Goal: Transaction & Acquisition: Complete application form

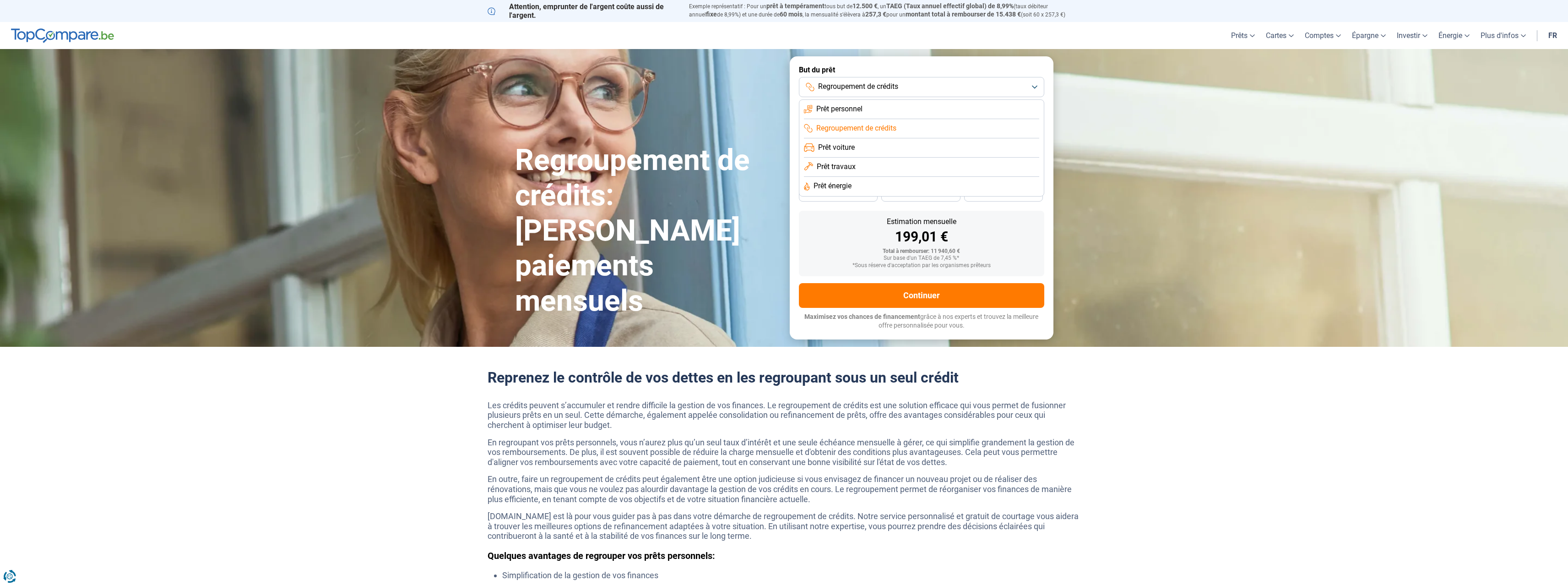
click at [837, 111] on span "Prêt personnel" at bounding box center [840, 108] width 46 height 10
type input "8 500"
type input "8500"
type input "10 000"
type input "10000"
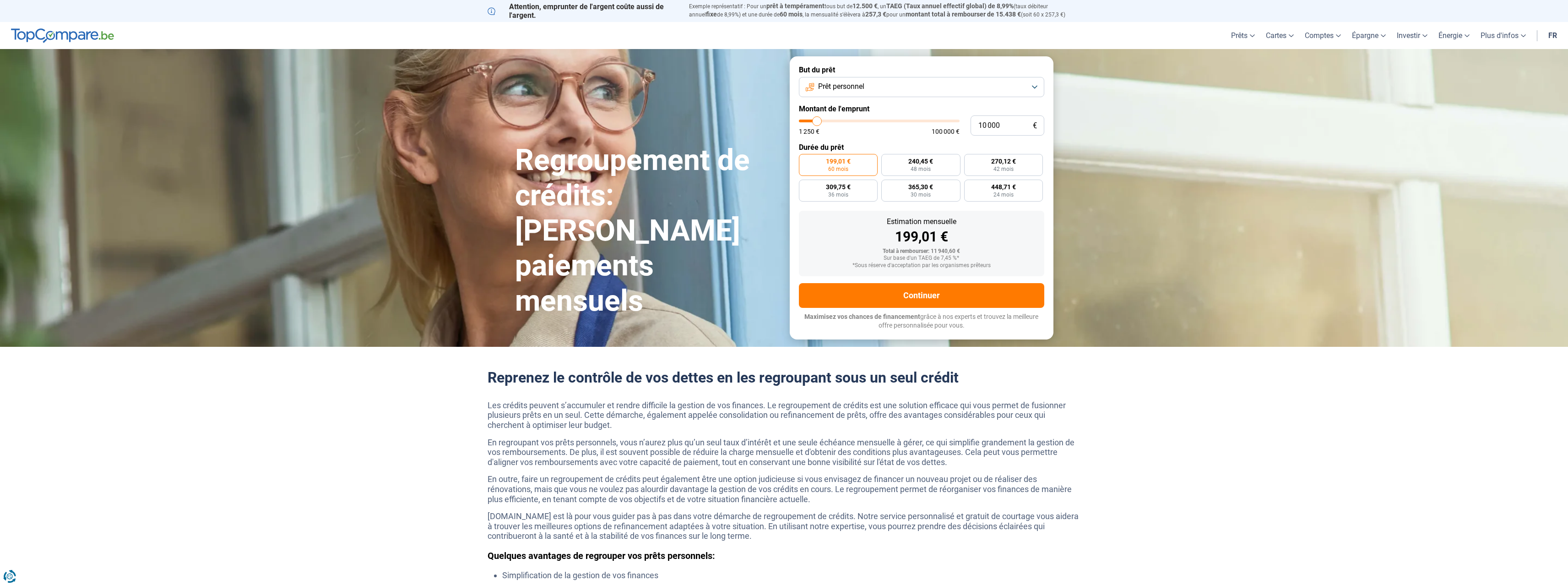
type input "11 500"
type input "11500"
type input "13 000"
type input "13000"
type input "14 500"
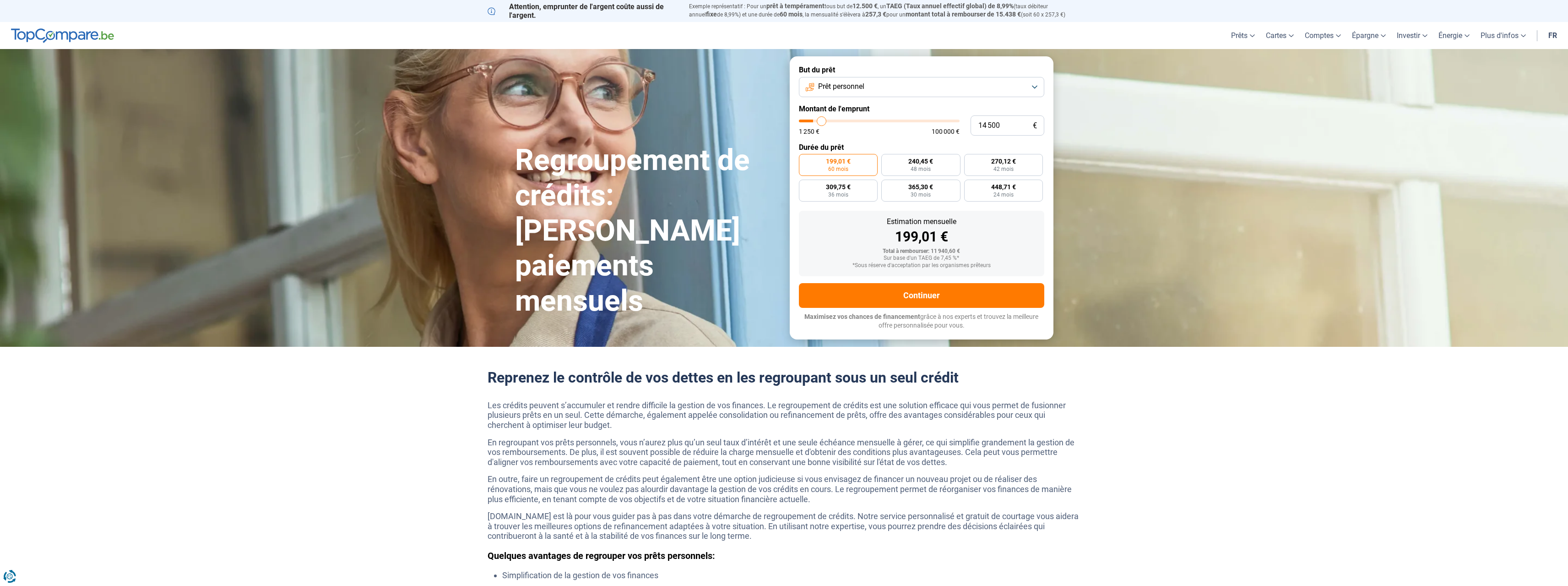
type input "14500"
type input "15 500"
type input "15500"
type input "16 000"
type input "16000"
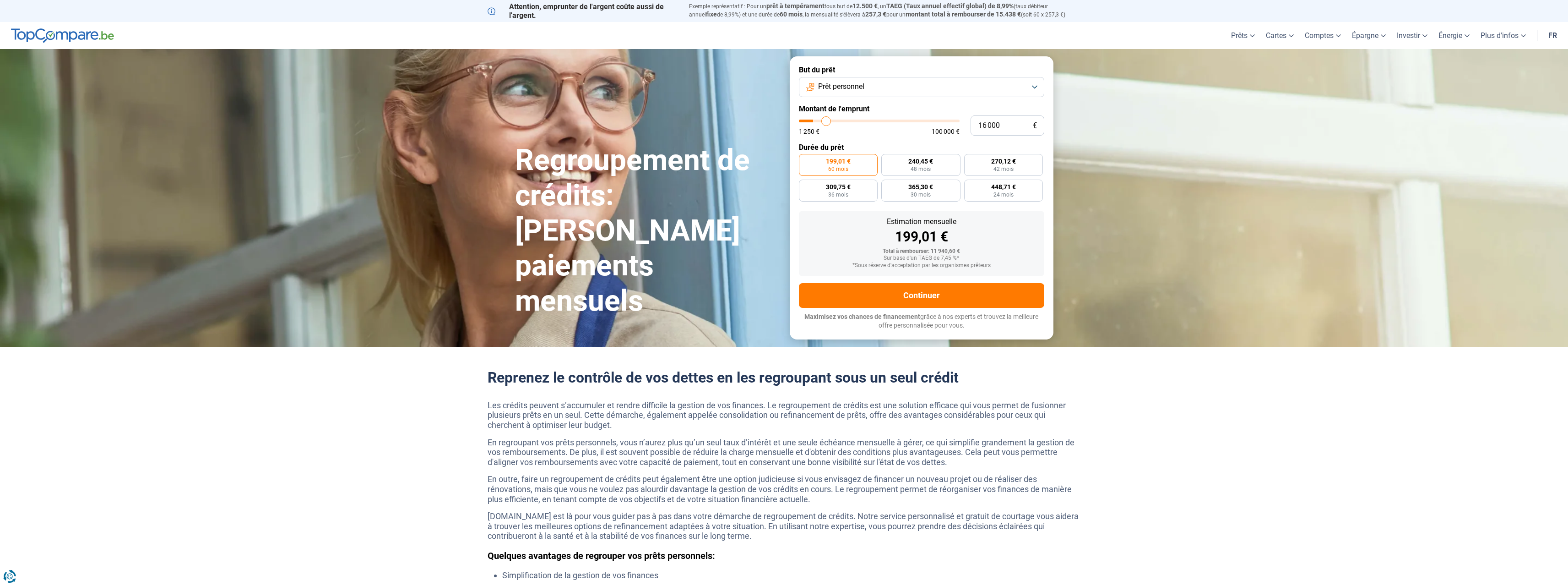
type input "16 250"
type input "16250"
type input "16 500"
type input "16500"
type input "17 250"
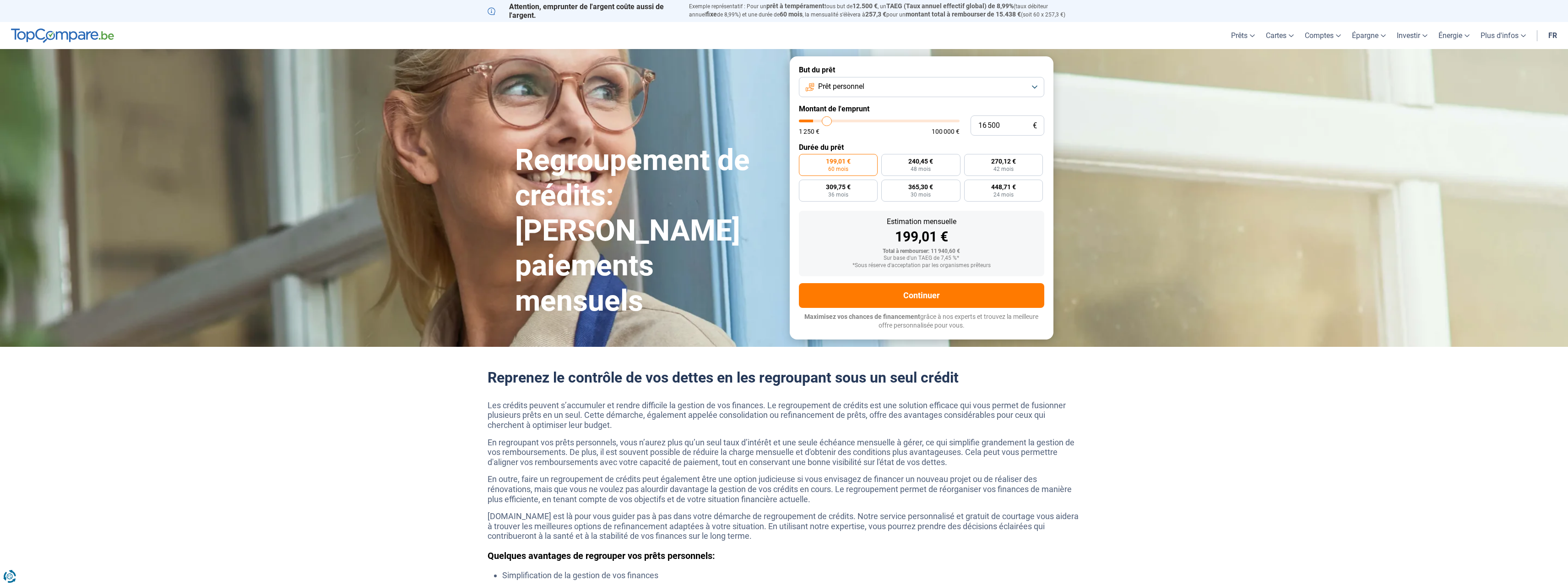
type input "17250"
type input "18 000"
type input "18000"
type input "19 000"
type input "19000"
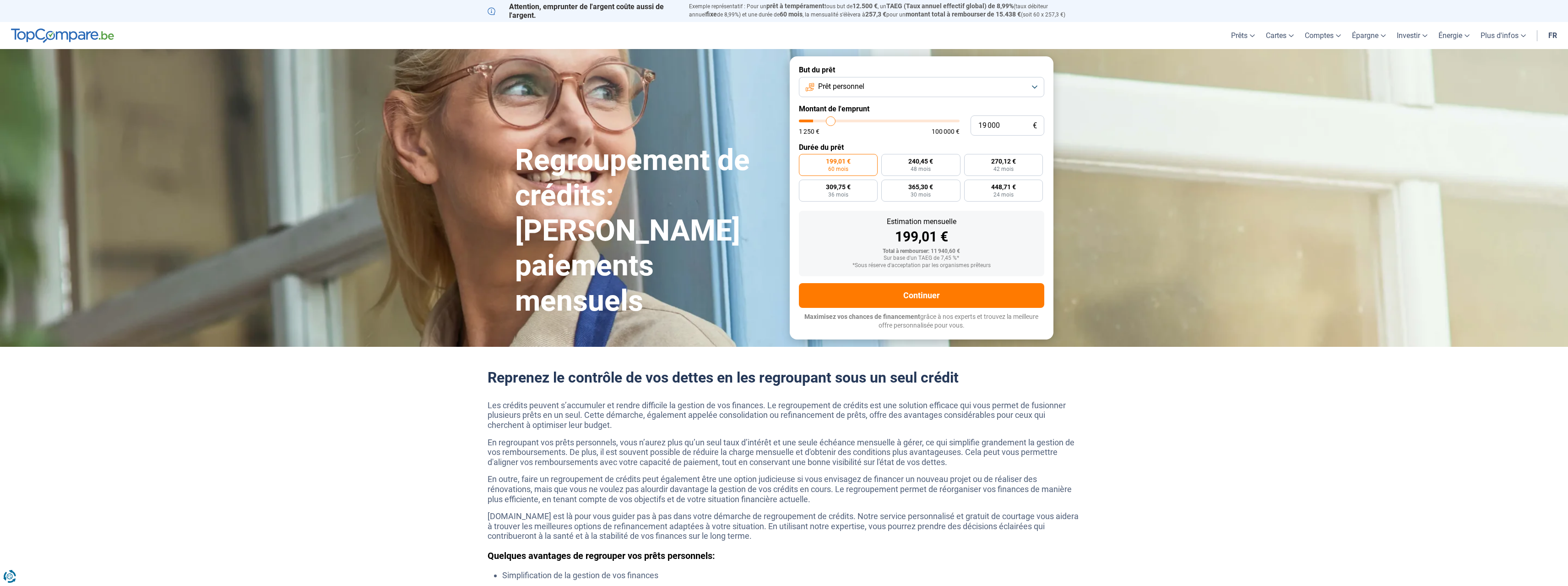
type input "19 750"
type input "19750"
type input "20 000"
type input "20000"
type input "20 250"
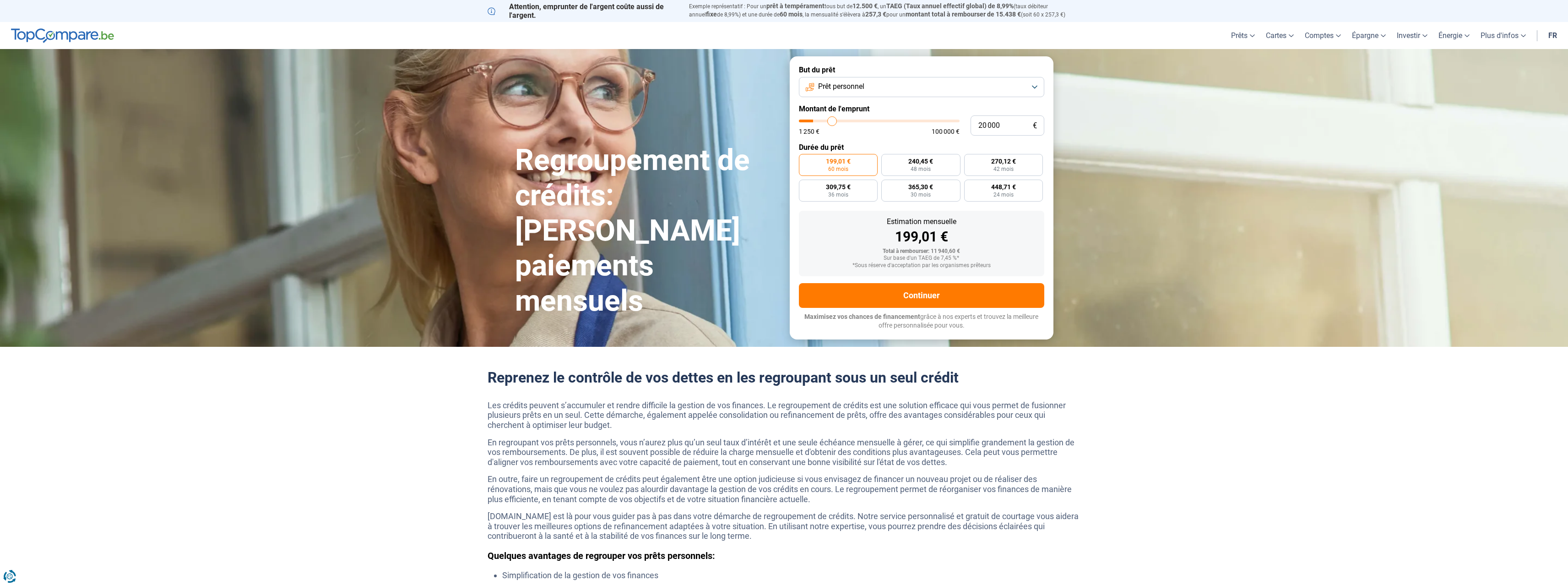
type input "20250"
type input "21 250"
type input "21250"
type input "22 000"
type input "22000"
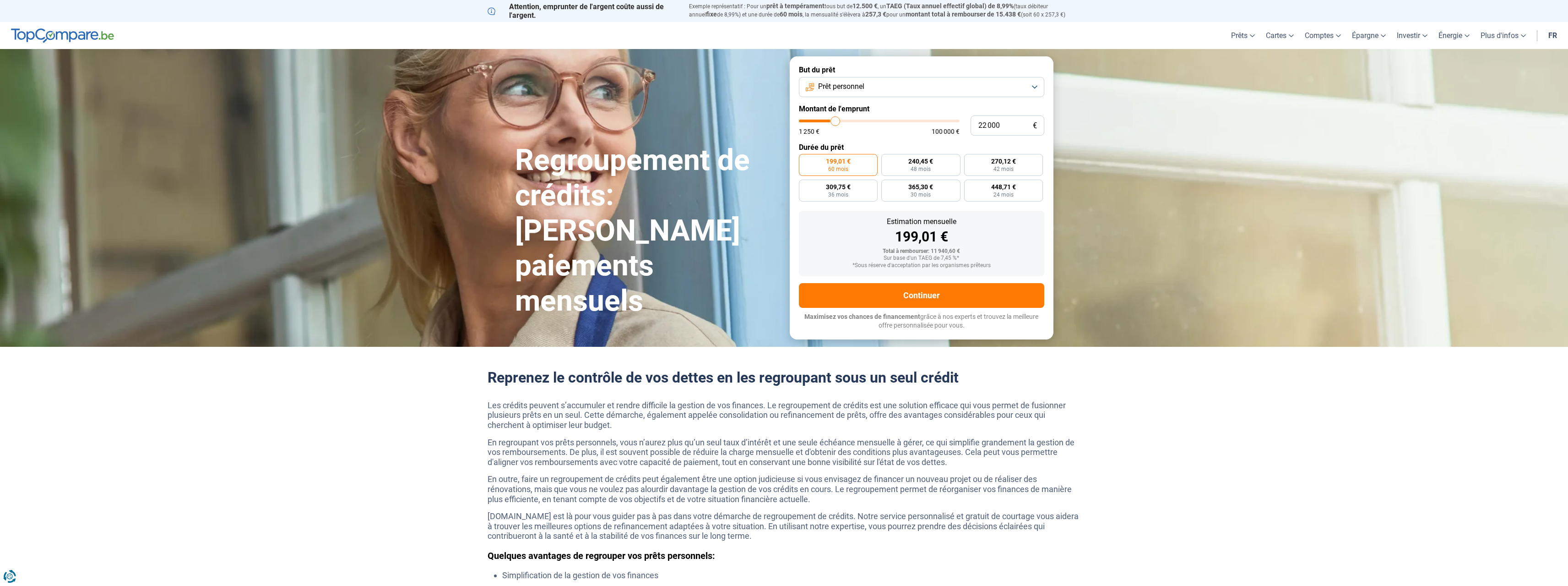
type input "23 250"
type input "23250"
type input "24 250"
type input "24250"
type input "25 000"
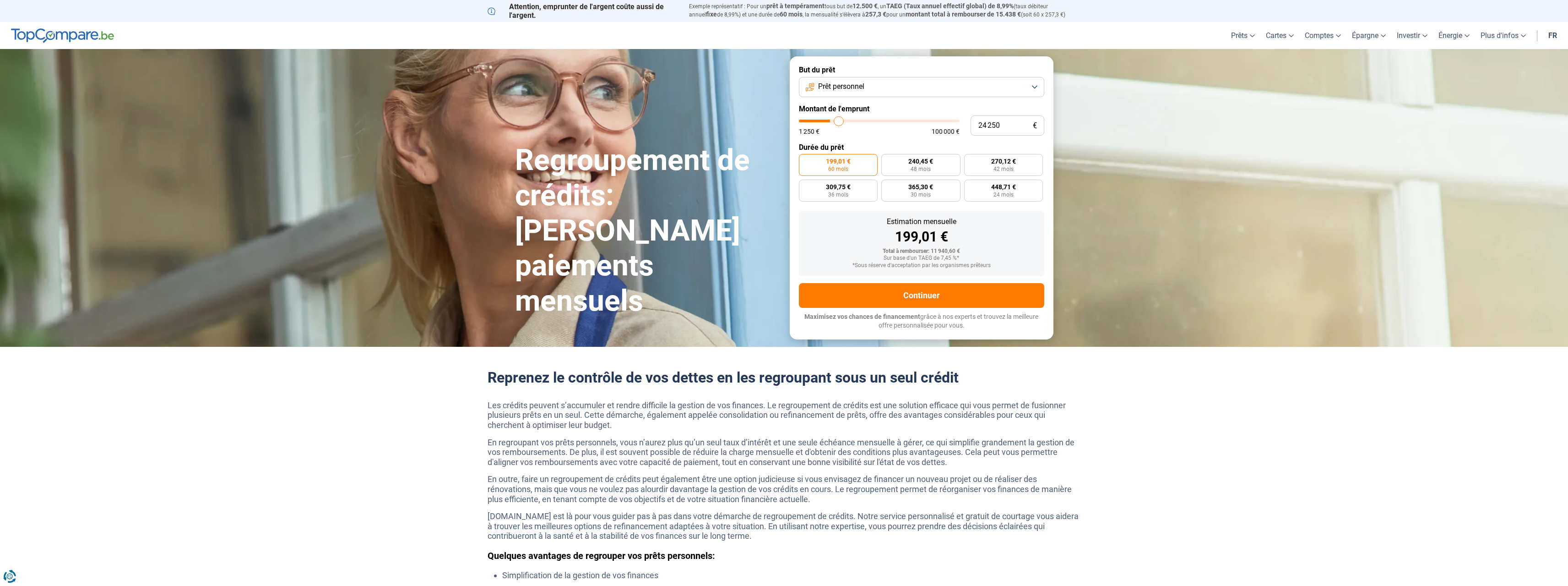
type input "25000"
type input "25 750"
type input "25750"
type input "26 000"
type input "26000"
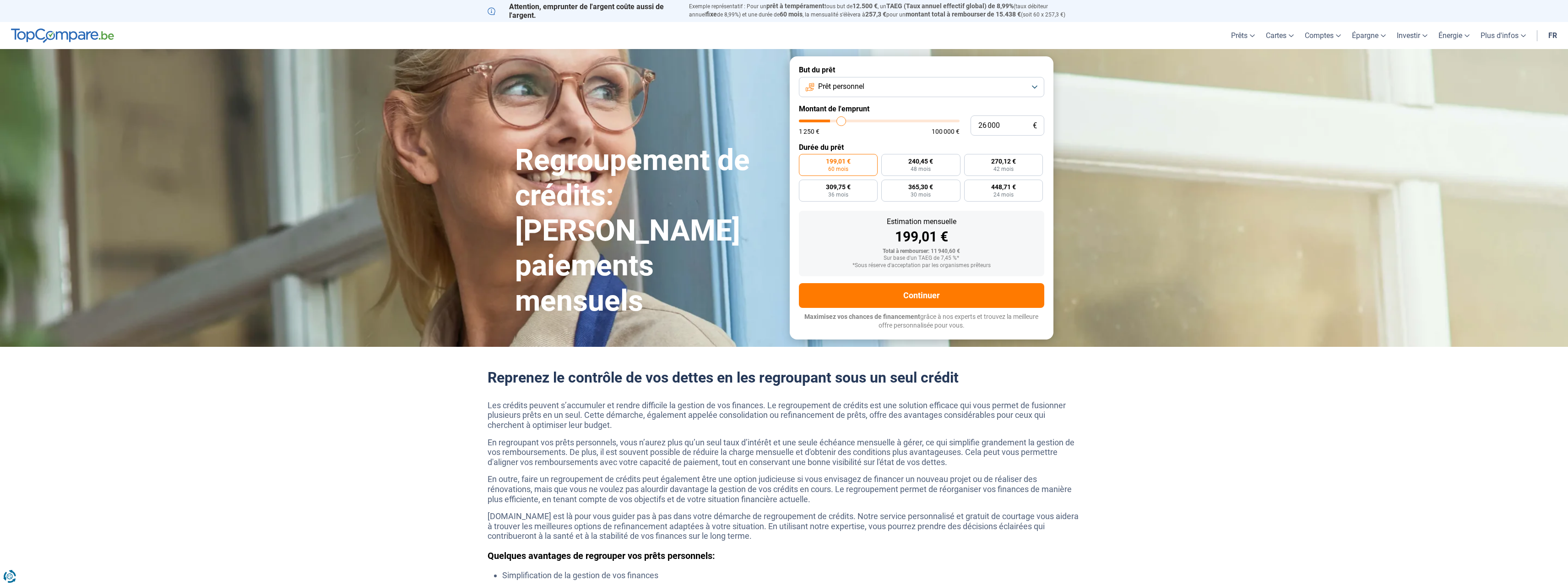
type input "26 500"
type input "26500"
type input "26 750"
type input "26750"
type input "27 250"
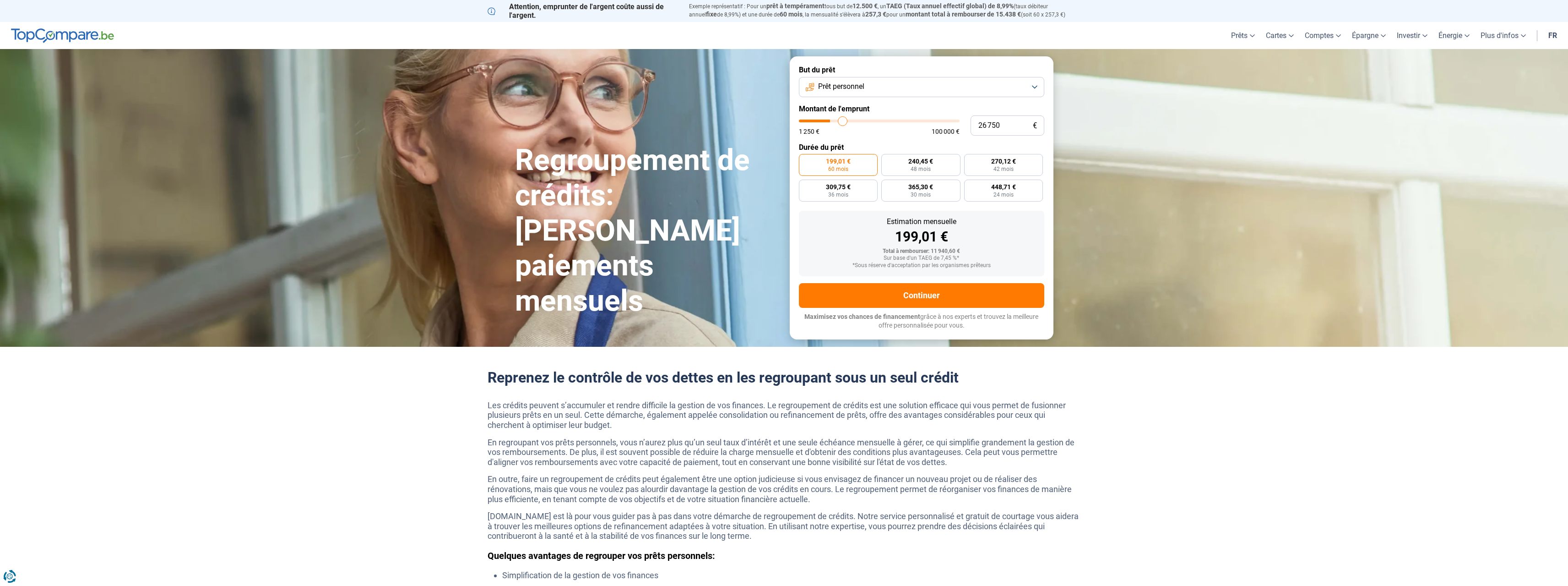
type input "27250"
type input "27 500"
type input "27500"
type input "28 000"
type input "28000"
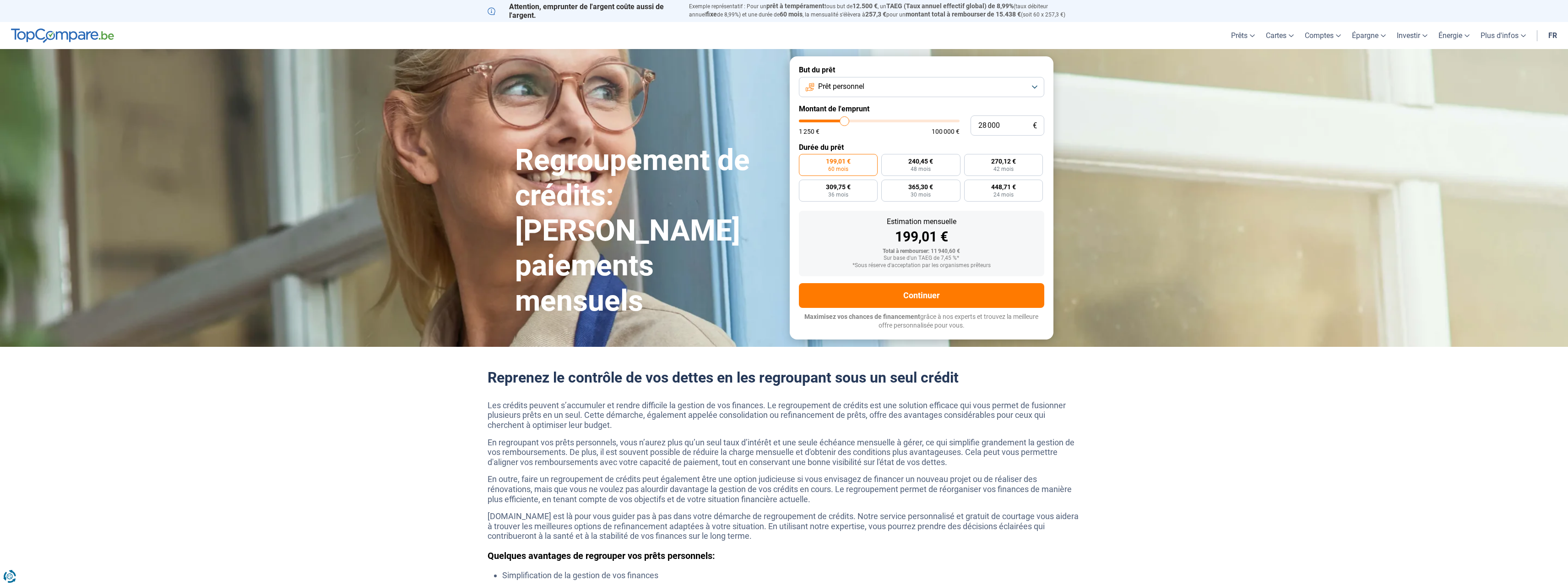
type input "29 250"
type input "29250"
type input "31 000"
type input "31000"
type input "33 250"
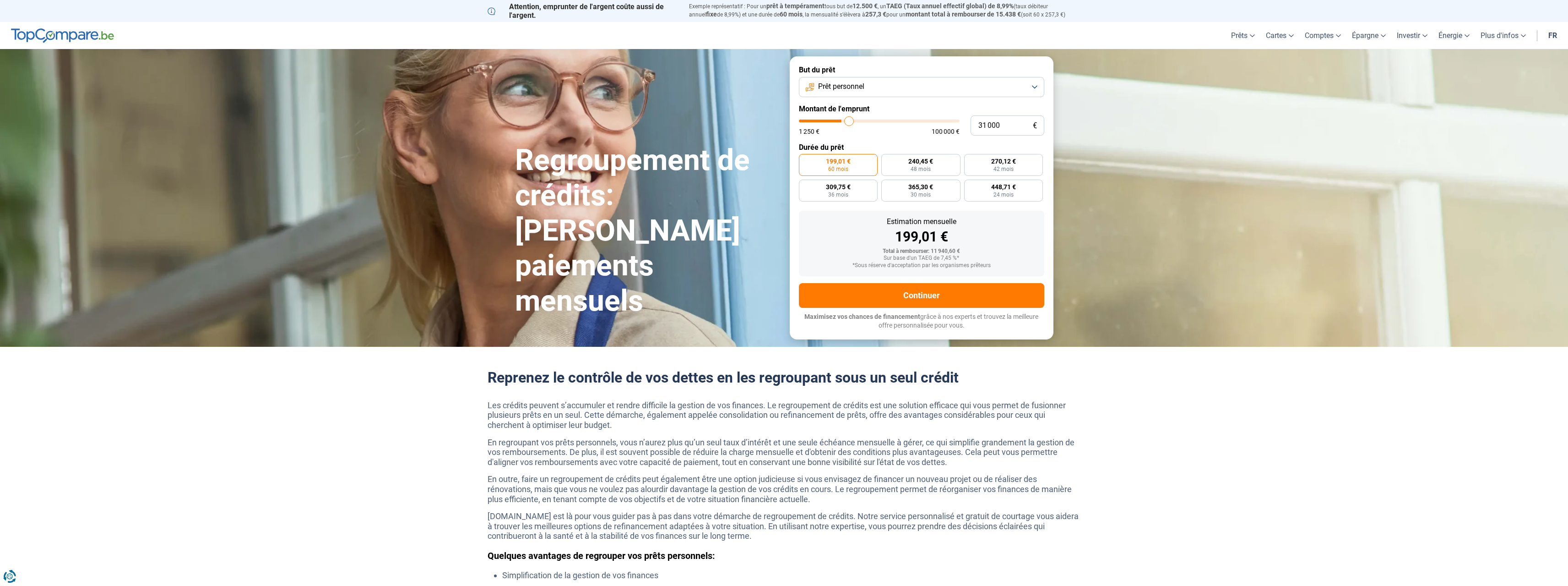
type input "33250"
type input "35 250"
type input "35250"
type input "38 000"
type input "38000"
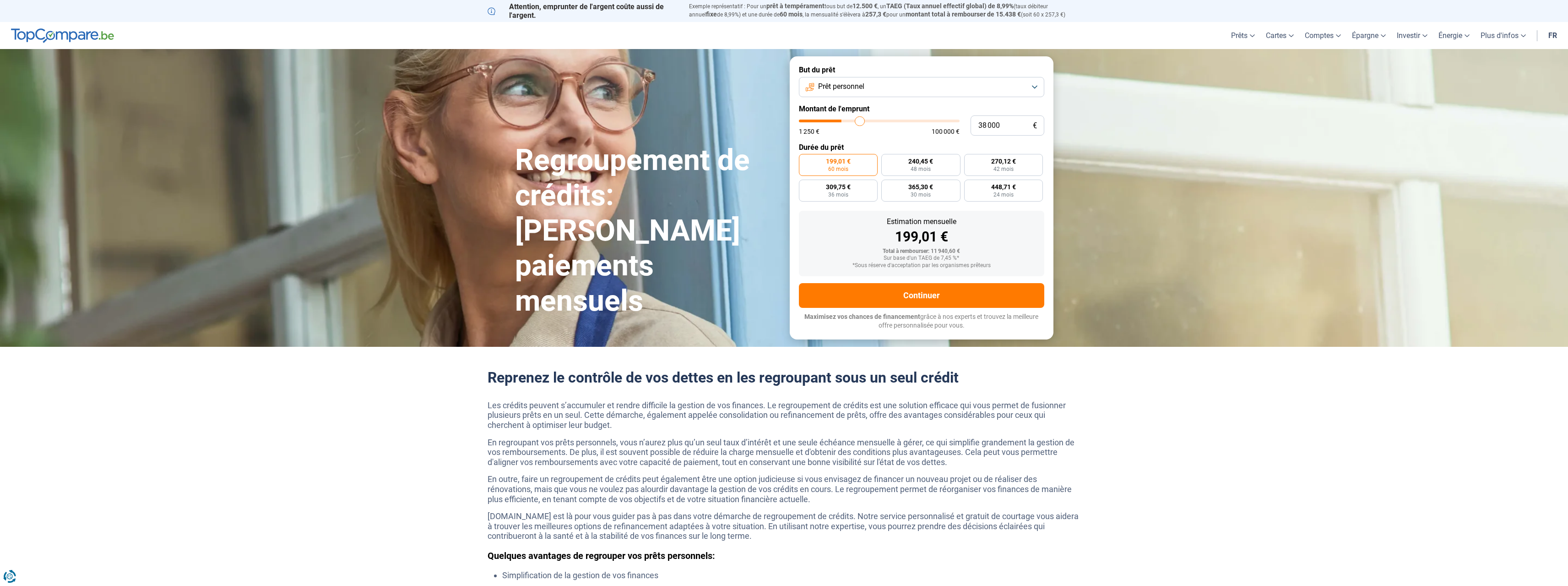
type input "40 250"
type input "40250"
type input "42 250"
type input "42250"
type input "43 500"
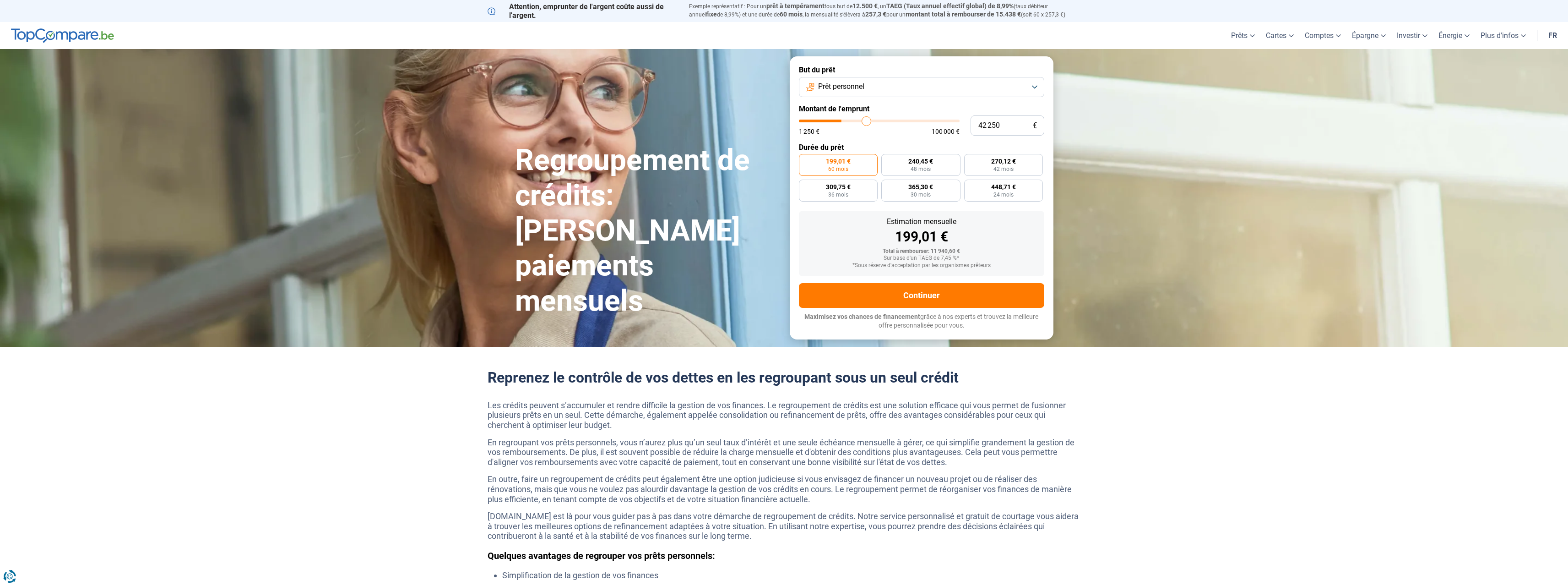
type input "43500"
type input "44 000"
type input "44000"
type input "44 250"
type input "44250"
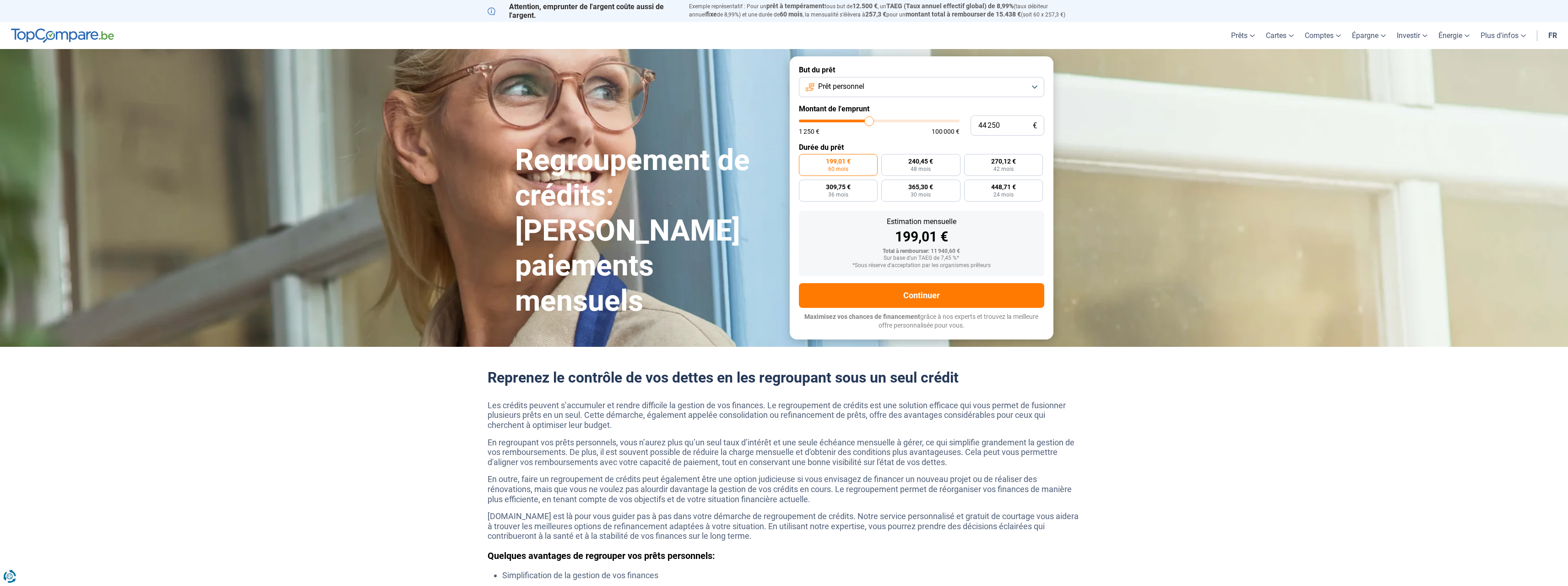
type input "44 500"
type input "44500"
type input "44 250"
type input "44250"
type input "44 000"
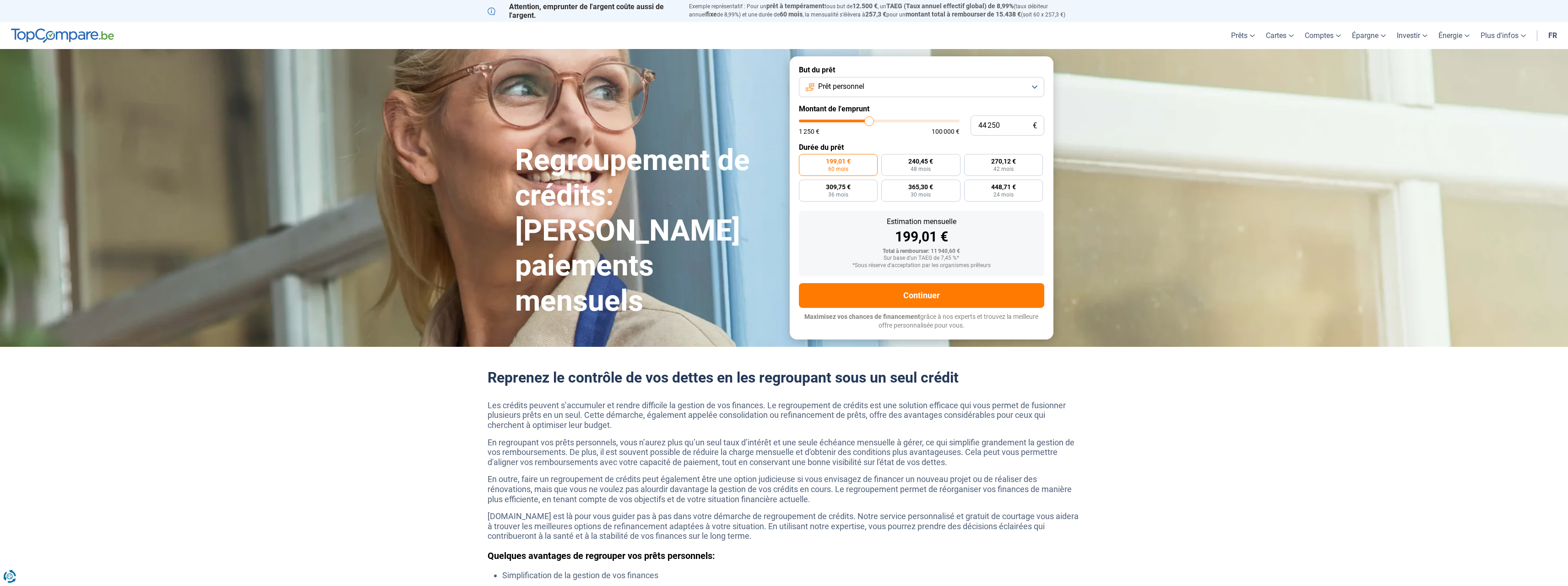
type input "44000"
type input "43 750"
type input "43750"
type input "43 000"
type input "43000"
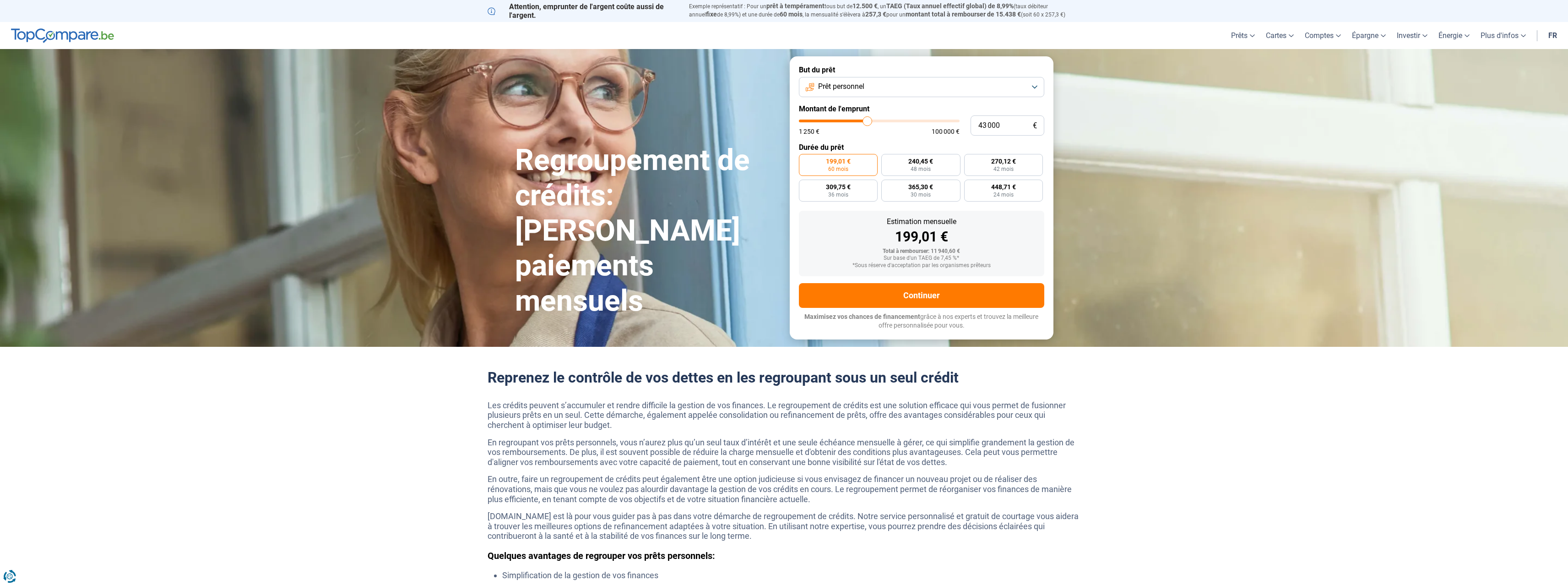
type input "42 500"
type input "42500"
type input "41 500"
type input "41500"
type input "40 750"
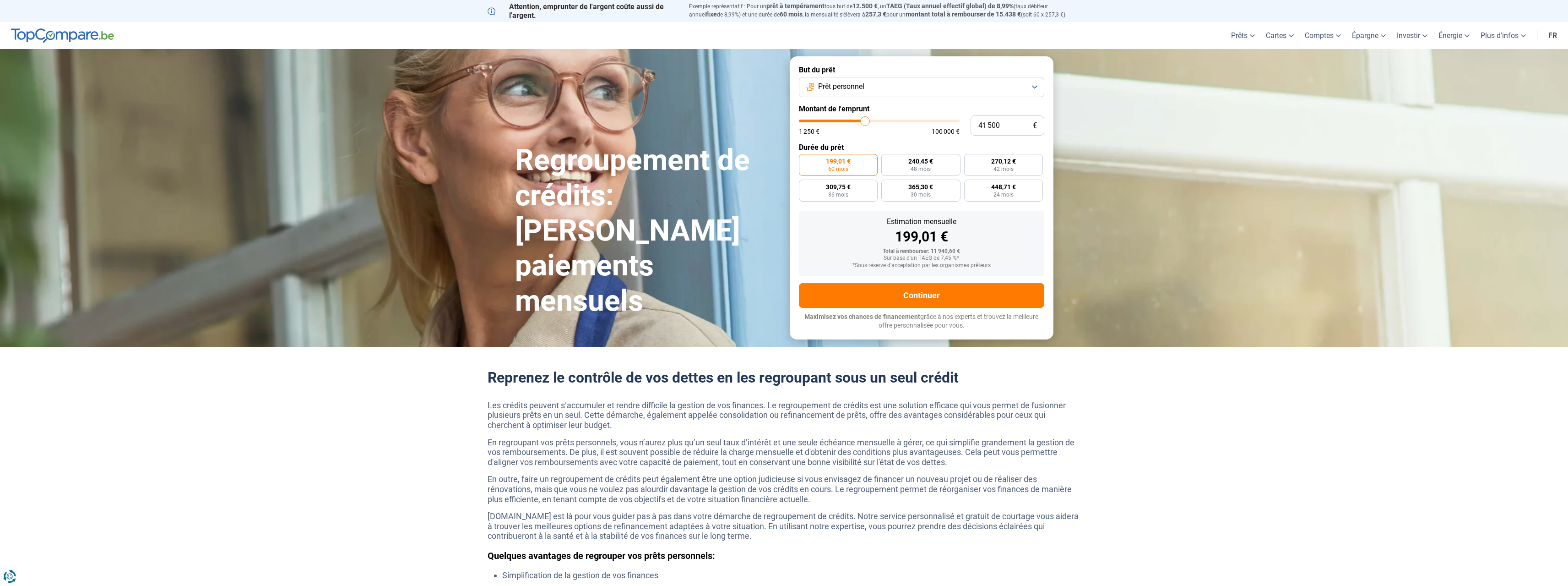
type input "40750"
type input "40 000"
type input "40000"
type input "39 250"
type input "39250"
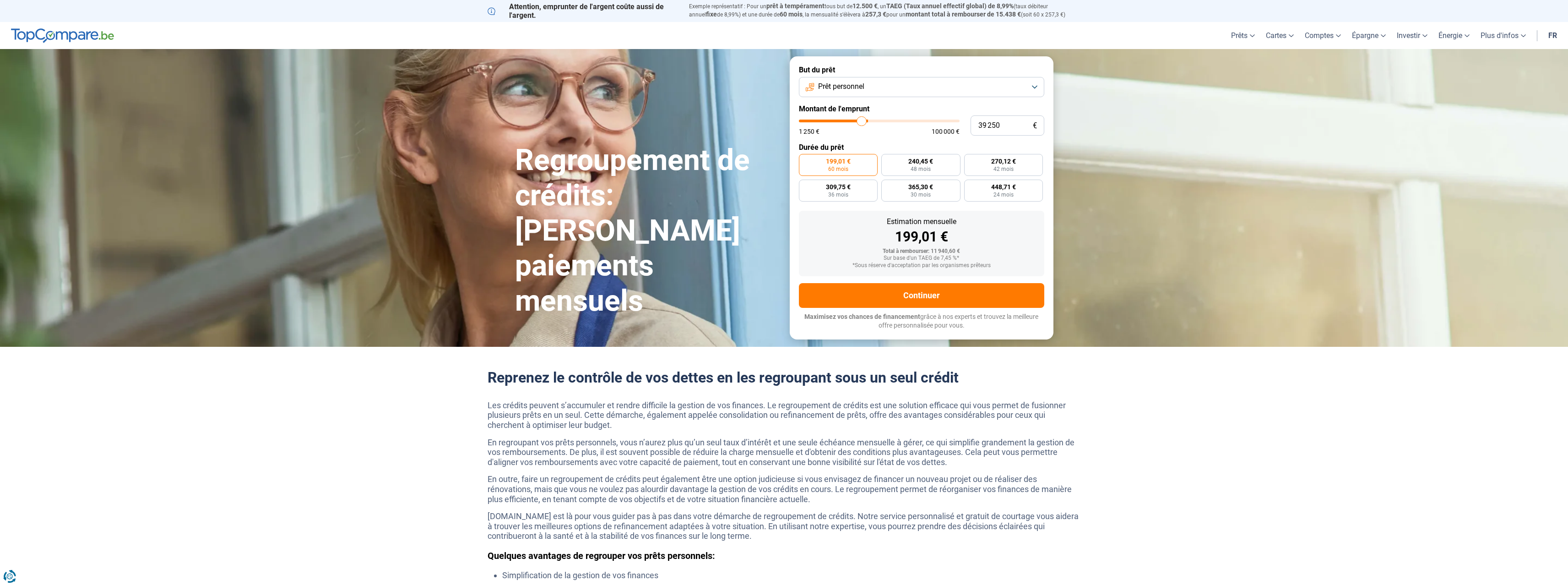
type input "38 750"
type input "38750"
type input "38 500"
type input "38500"
type input "38 250"
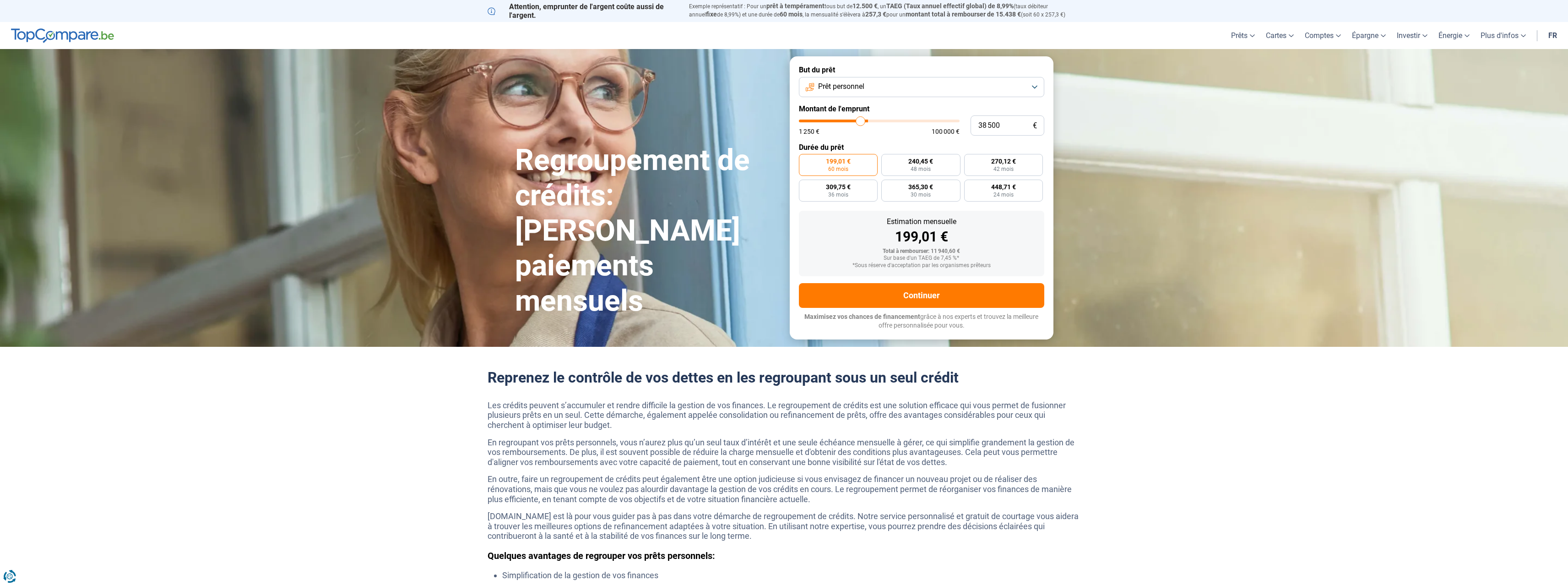
type input "38250"
type input "37 750"
type input "37750"
type input "37 250"
type input "37250"
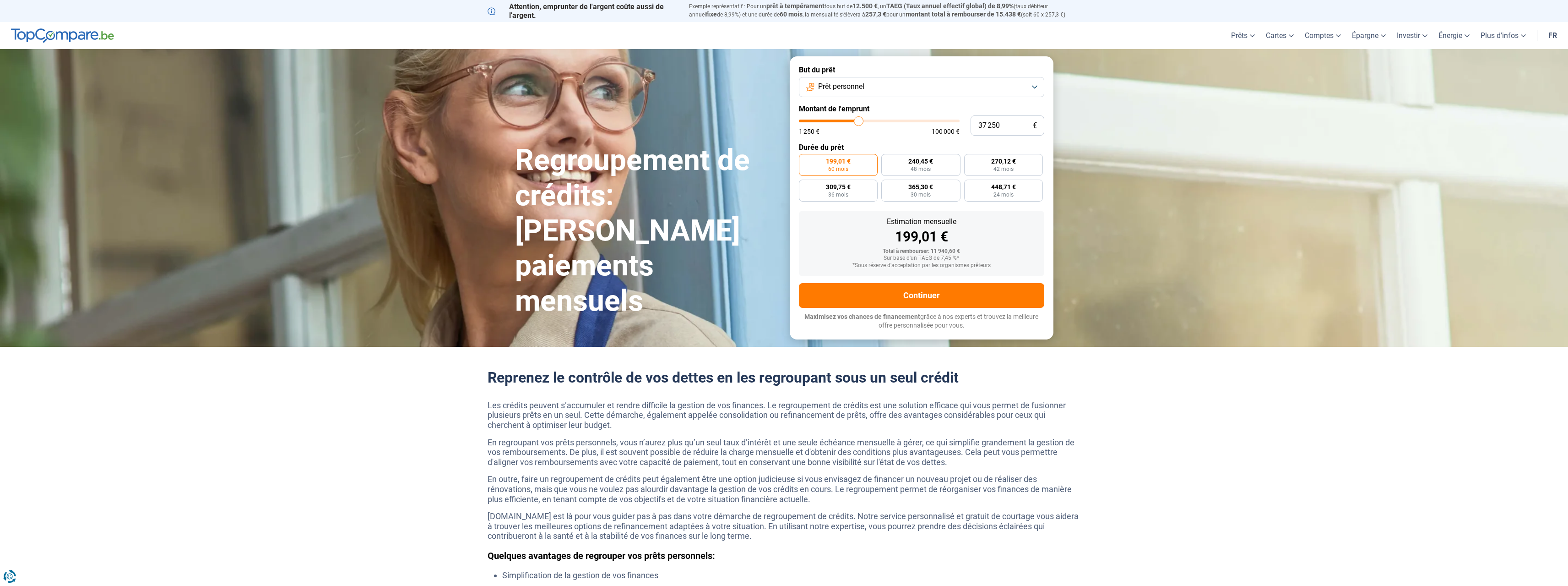
type input "37 000"
type input "37000"
type input "36 750"
type input "36750"
type input "36 500"
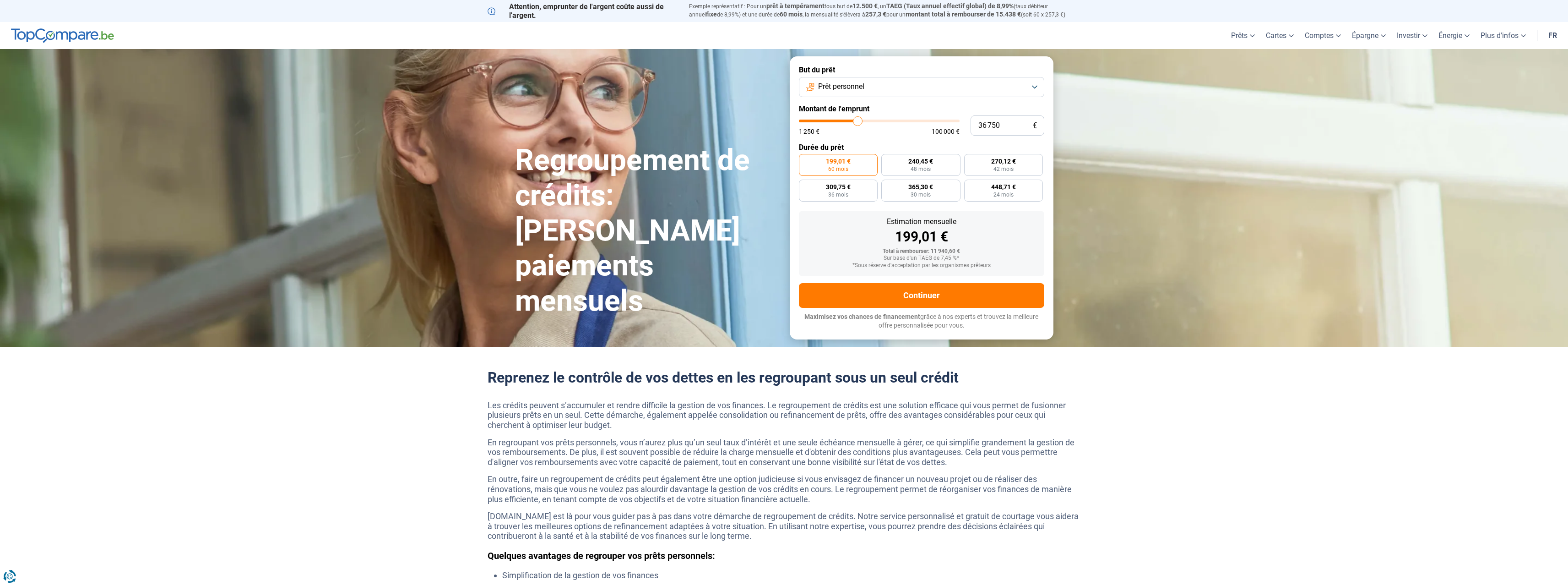
type input "36500"
type input "35 750"
type input "35750"
type input "35 250"
type input "35250"
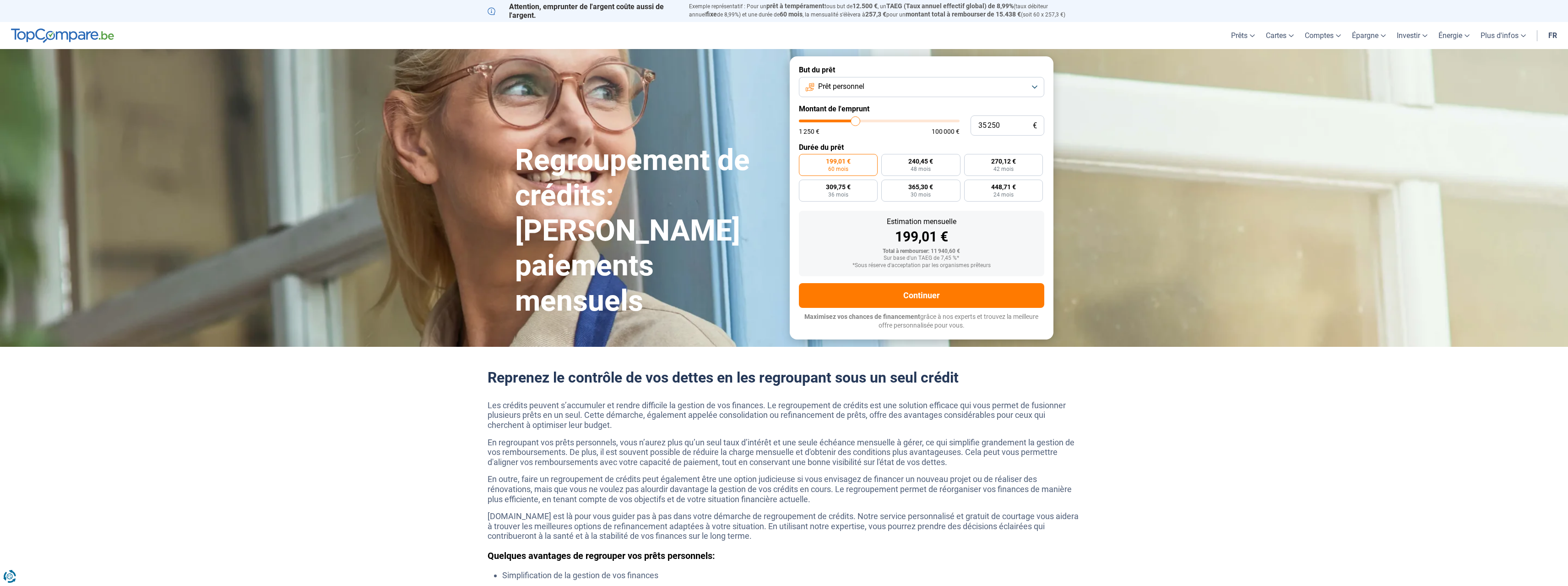
type input "34 750"
type input "34750"
type input "34 000"
type input "34000"
type input "33 500"
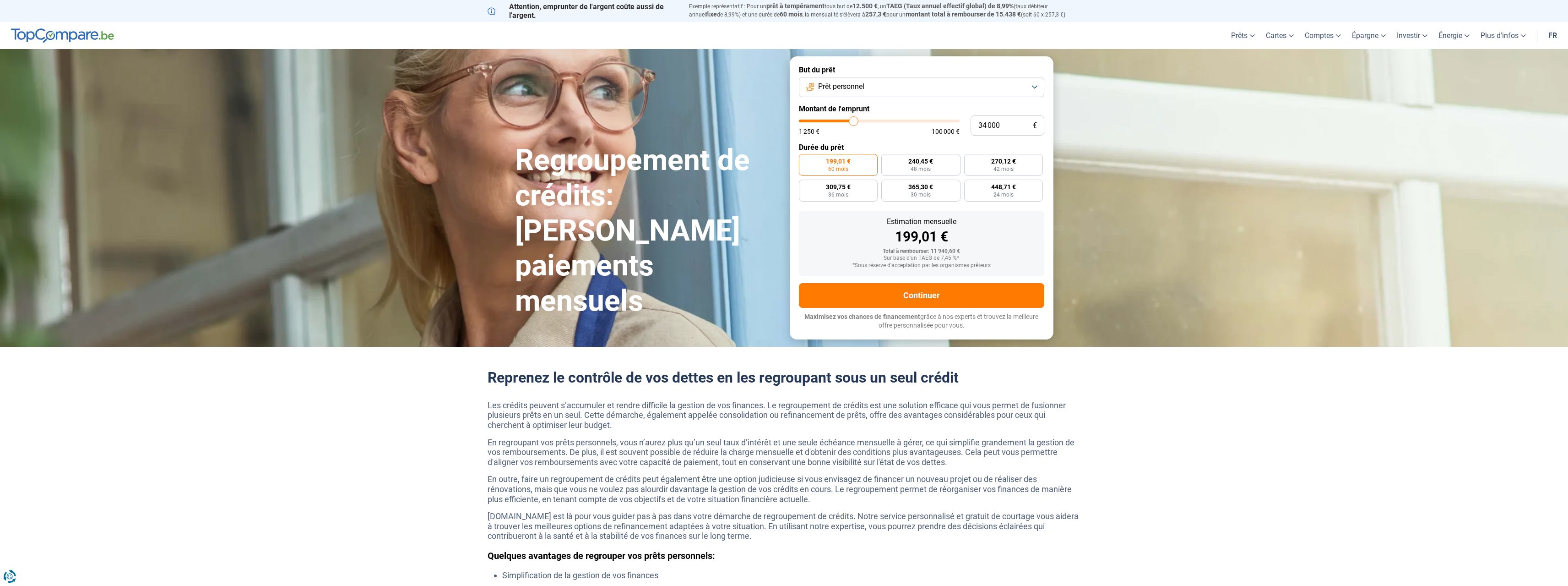
type input "33500"
type input "32 500"
type input "32500"
type input "31 750"
type input "31750"
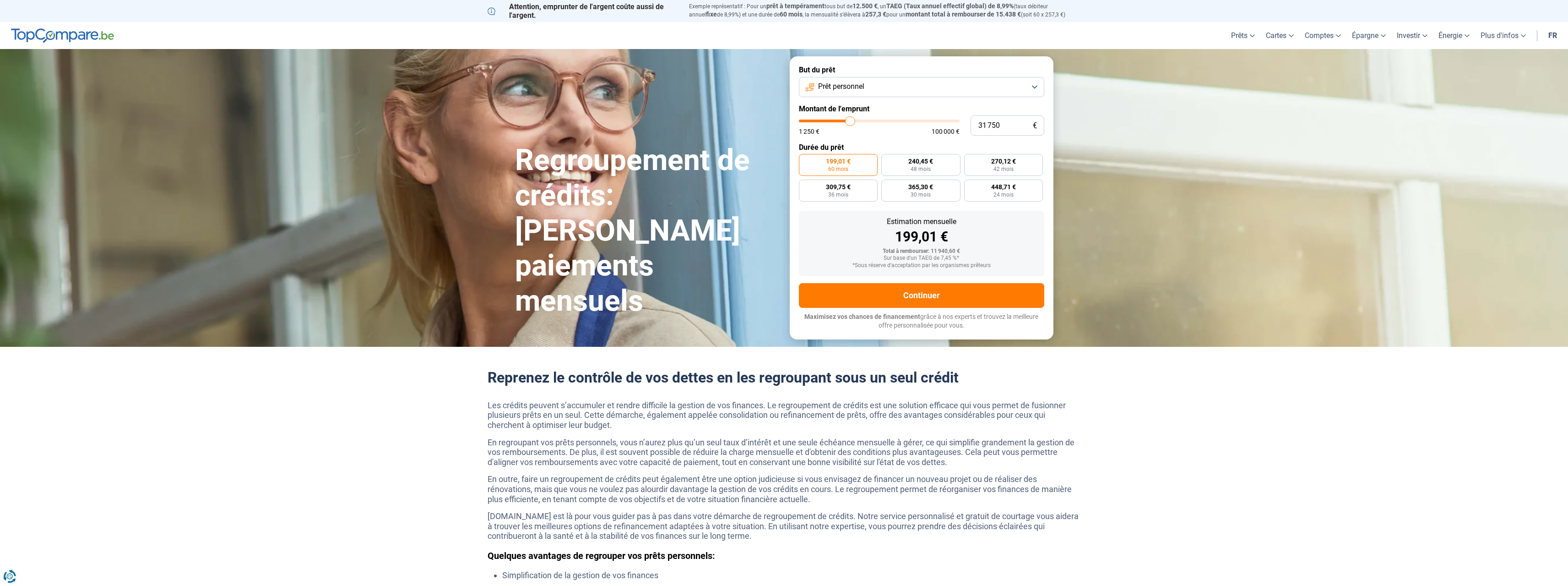
type input "31 250"
type input "31250"
type input "30 750"
type input "30750"
type input "30 250"
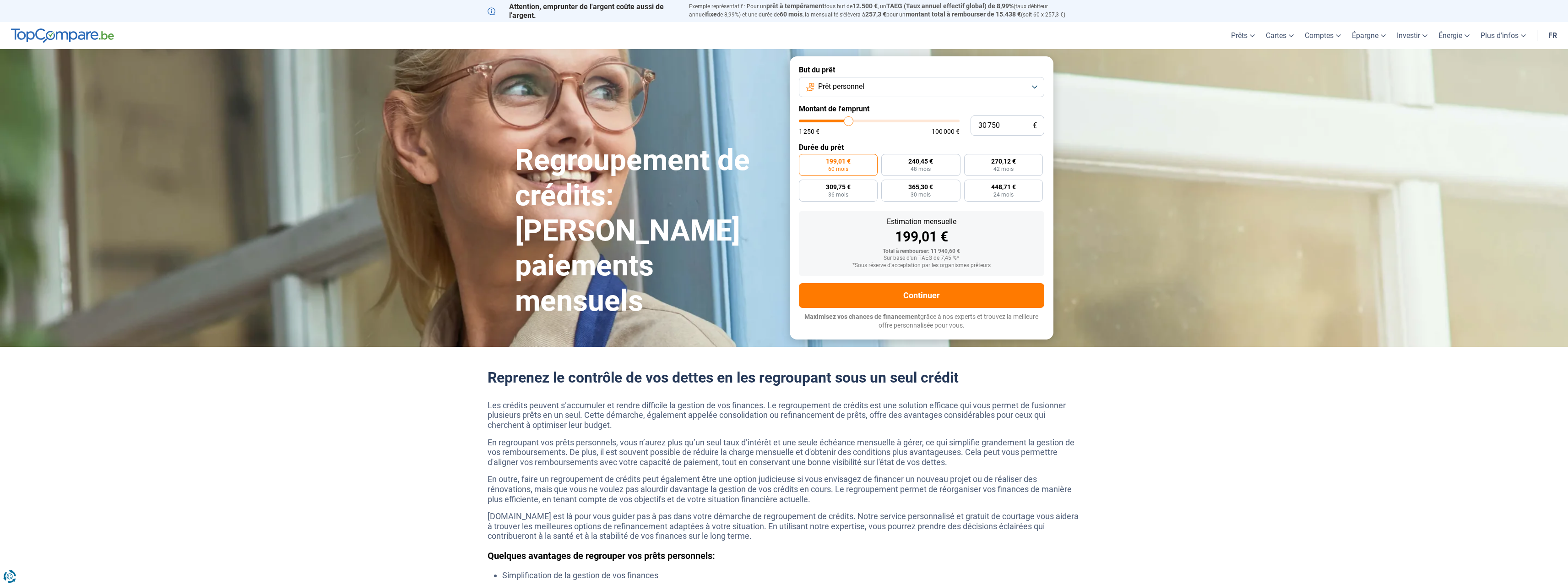
type input "30250"
type input "29 500"
type input "29500"
type input "29 000"
type input "29000"
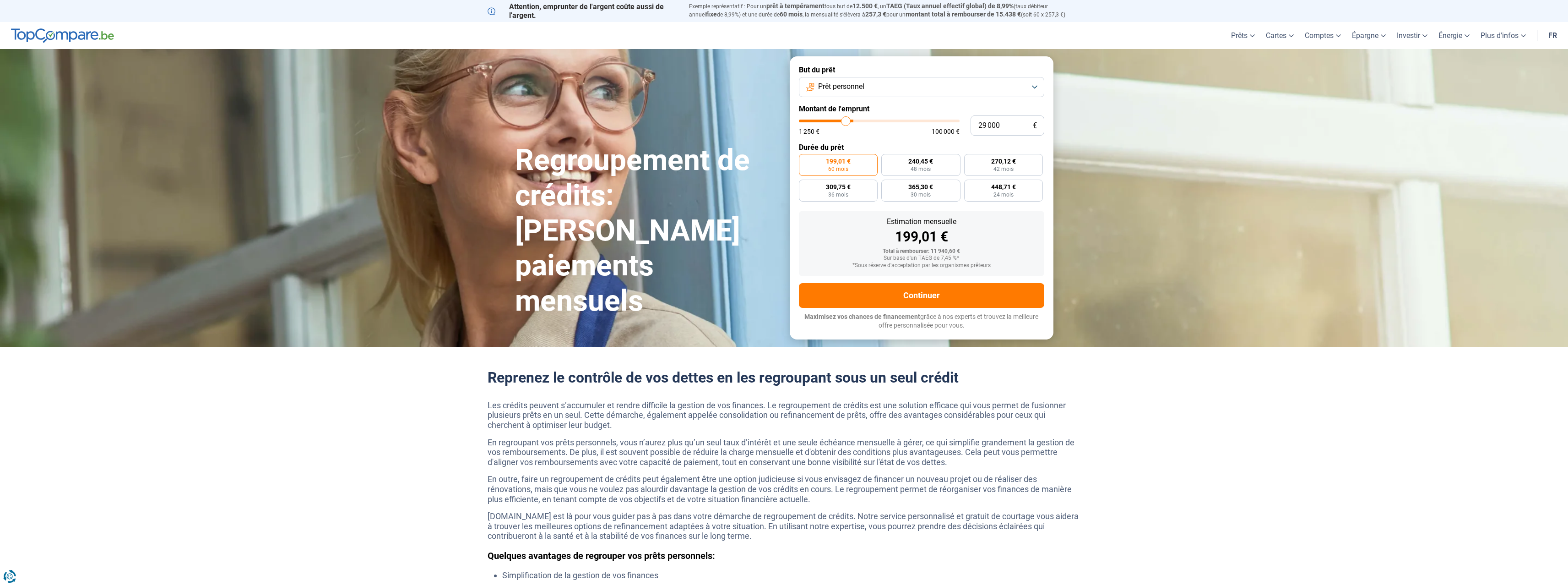
type input "28 250"
type input "28250"
type input "27 750"
type input "27750"
type input "27 500"
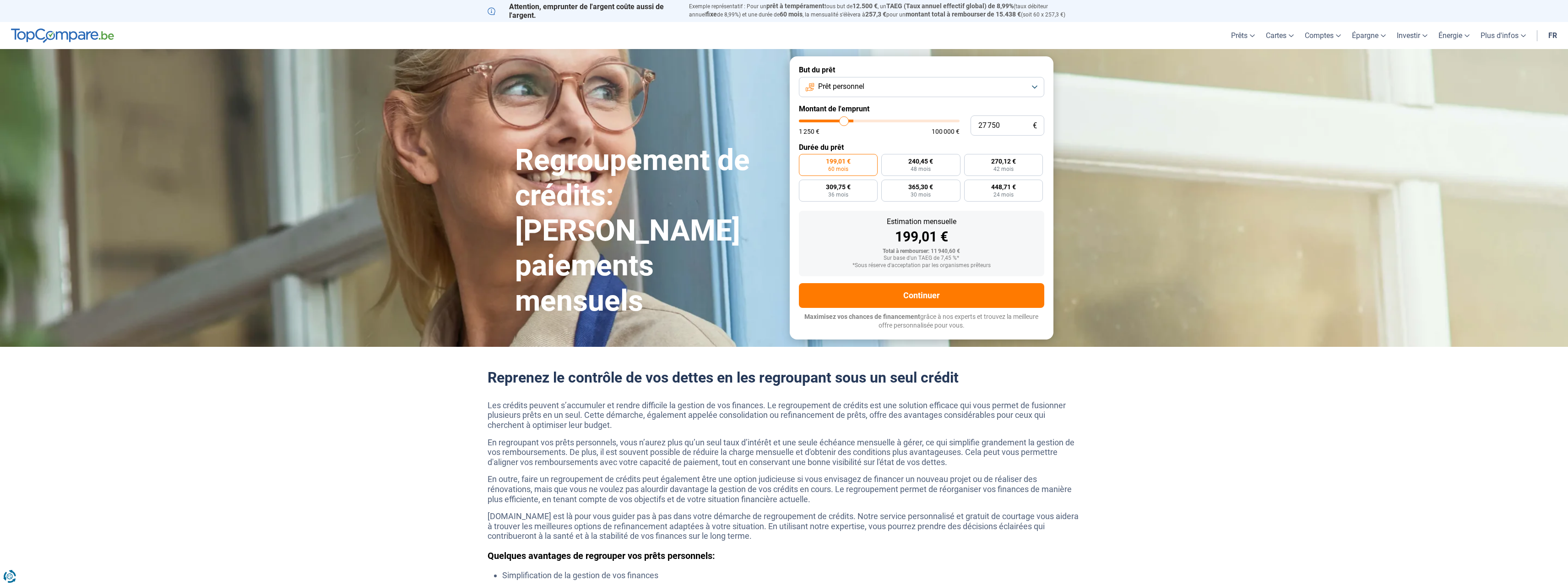
type input "27500"
type input "26 750"
type input "26750"
type input "26 250"
type input "26250"
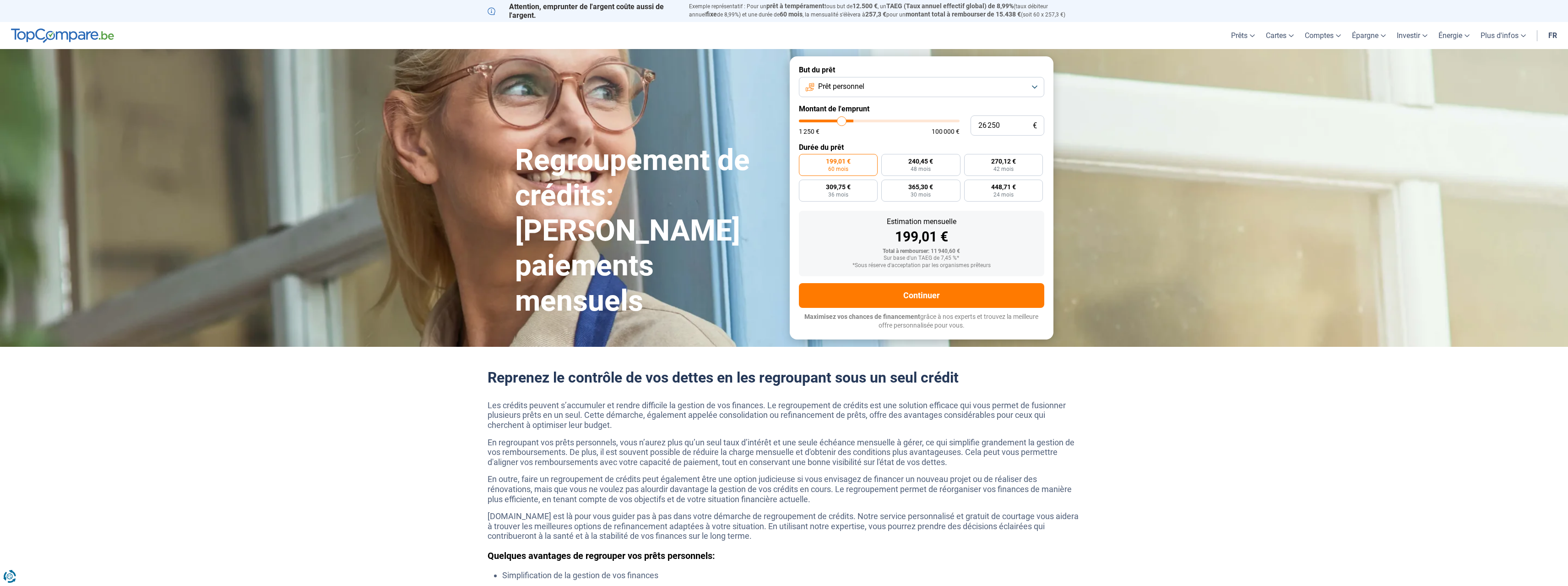
type input "25 750"
type input "25750"
type input "25 000"
type input "25000"
type input "24 500"
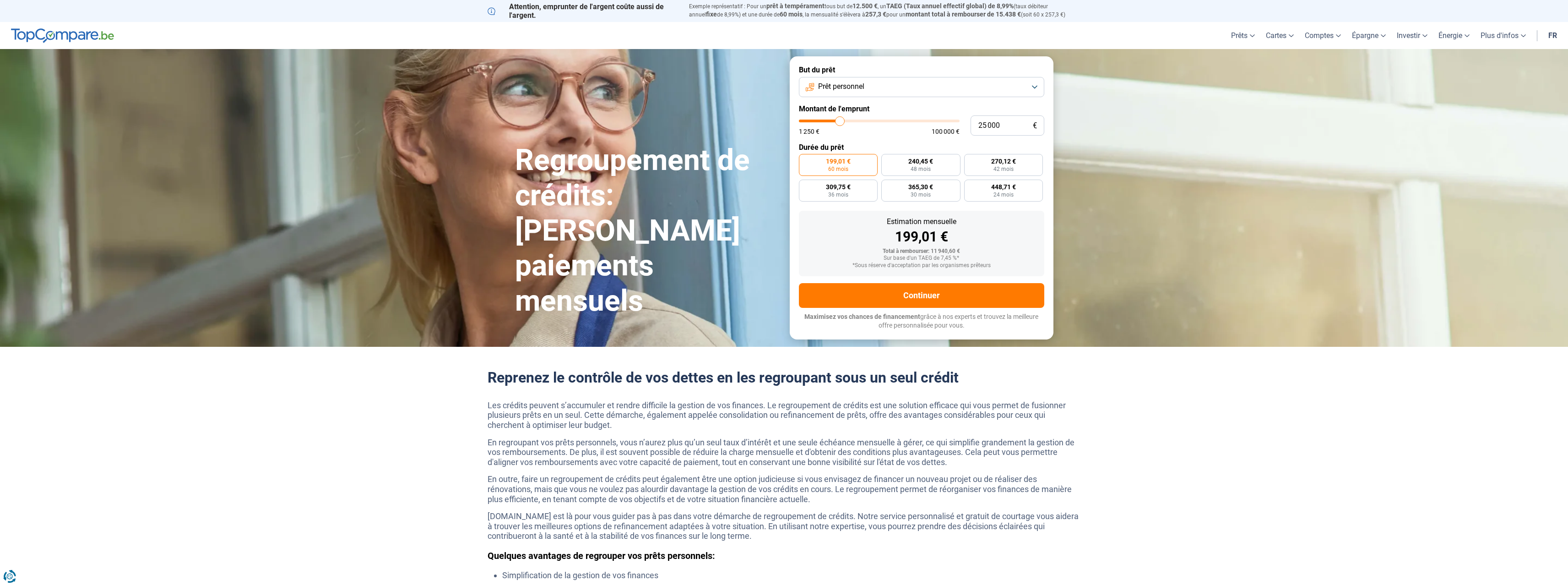
type input "24500"
type input "24 250"
drag, startPoint x: 814, startPoint y: 124, endPoint x: 874, endPoint y: 129, distance: 60.2
type input "24250"
click at [839, 122] on input "range" at bounding box center [879, 121] width 161 height 3
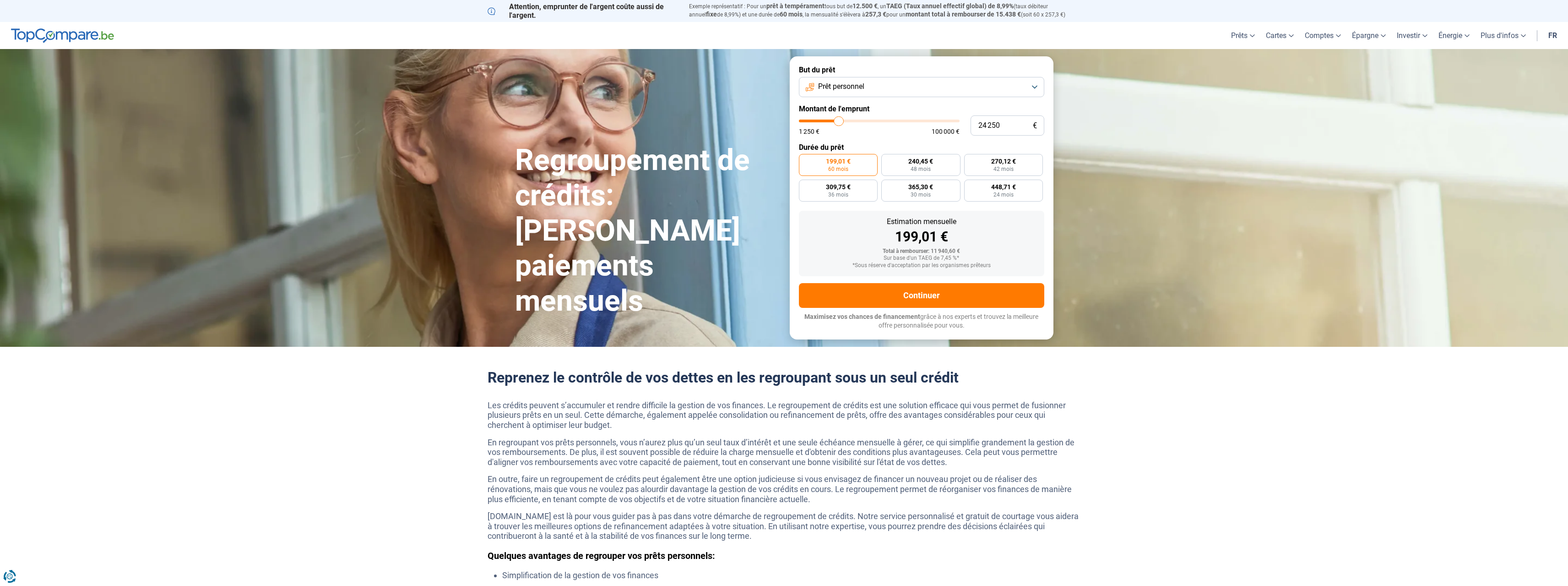
radio input "false"
drag, startPoint x: 1000, startPoint y: 129, endPoint x: 955, endPoint y: 131, distance: 45.0
click at [955, 131] on div "24 250 € 1 250 € 100 000 €" at bounding box center [921, 125] width 245 height 20
type input "1"
type input "1250"
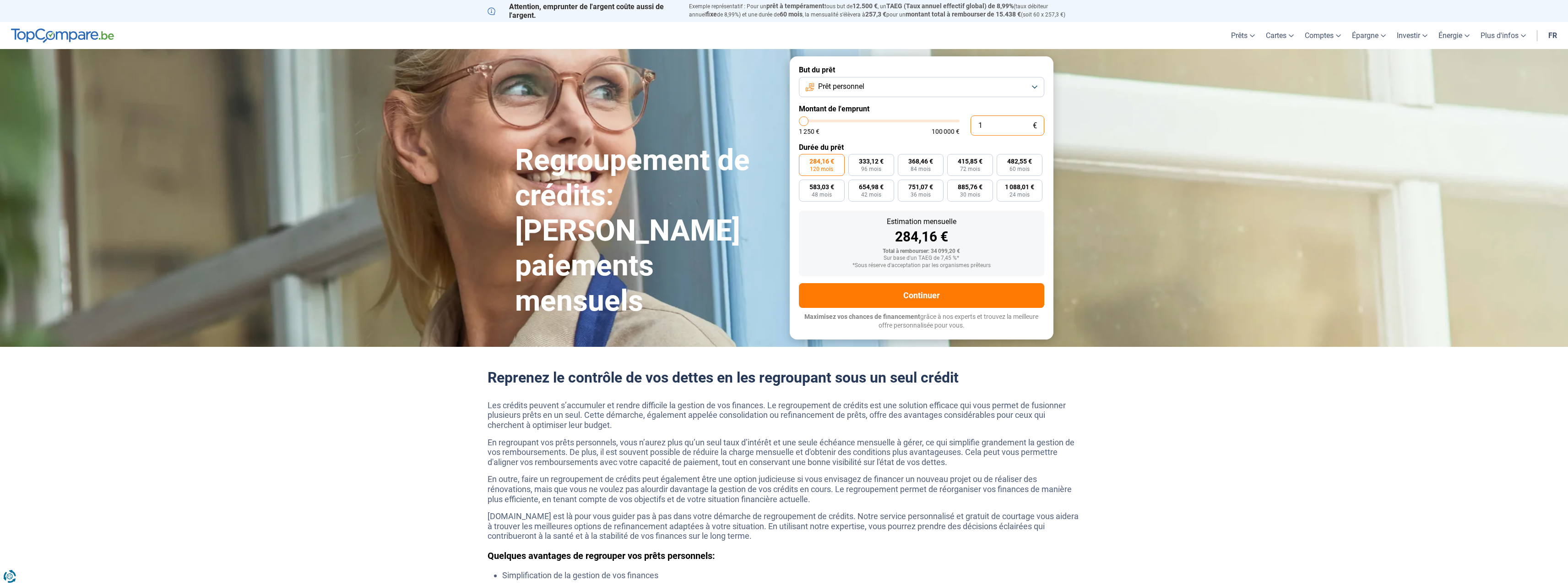
type input "10"
type input "1250"
type input "100"
type input "1250"
type input "1 000"
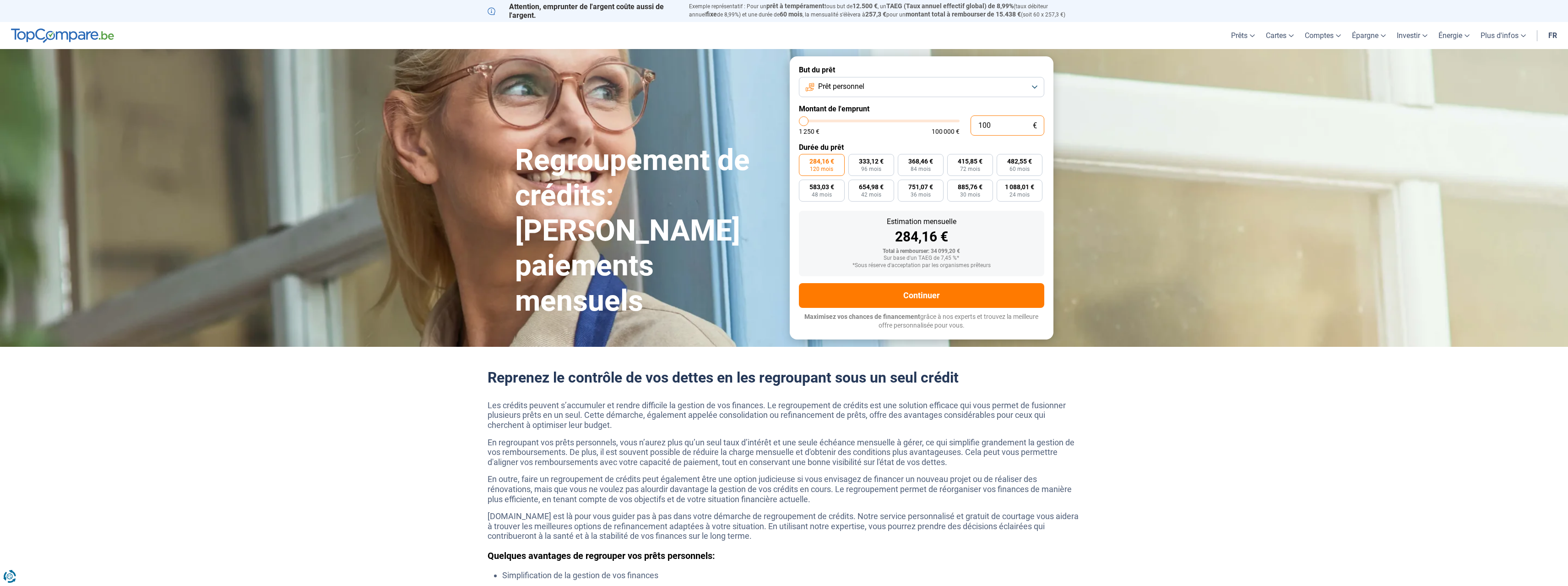
type input "1250"
type input "10 000"
type input "10000"
radio input "true"
drag, startPoint x: 1001, startPoint y: 126, endPoint x: 964, endPoint y: 130, distance: 37.2
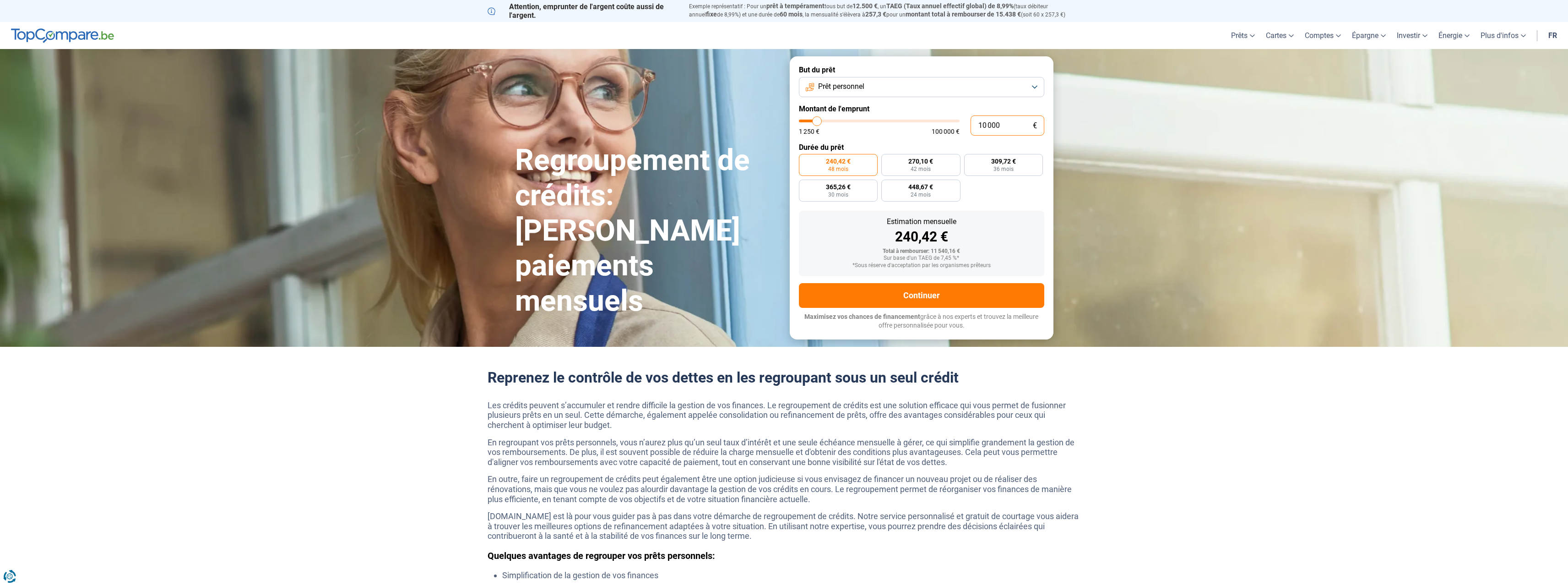
click at [964, 130] on div "10 000 € 1 250 € 100 000 €" at bounding box center [921, 125] width 245 height 20
type input "8"
type input "1250"
type input "80"
type input "1250"
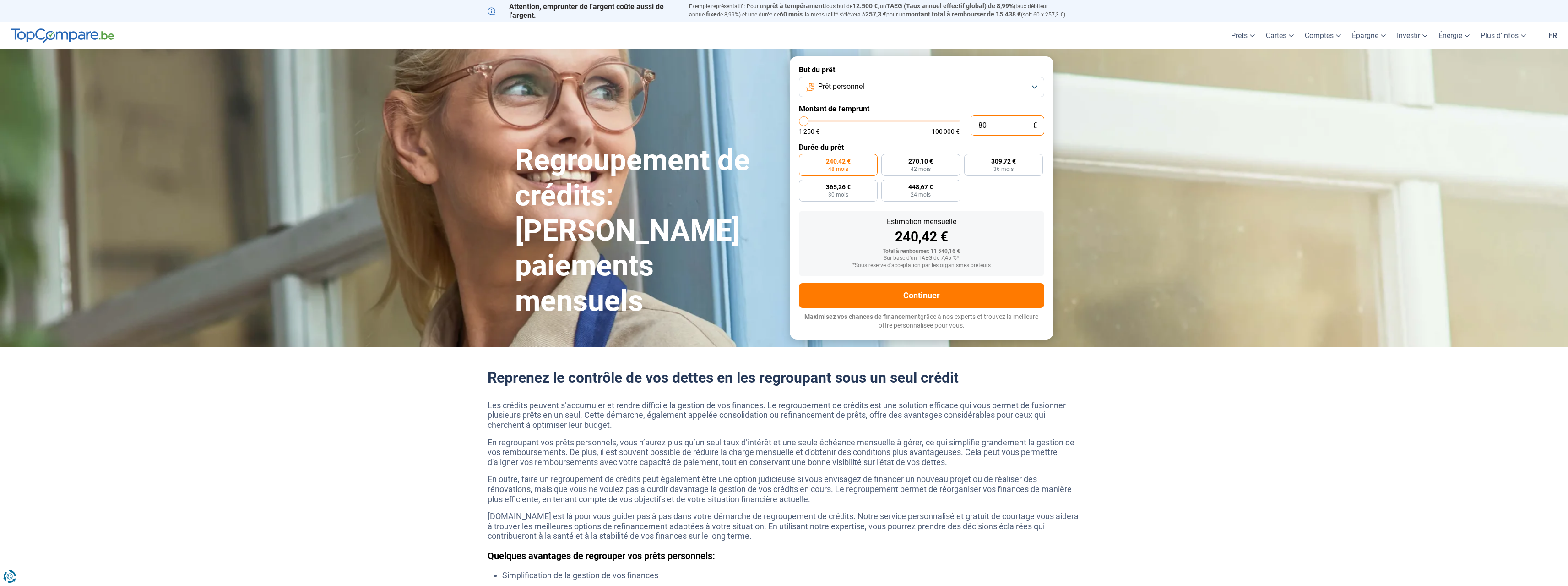
type input "800"
type input "1250"
type input "8 000"
type input "8000"
type input "8 000"
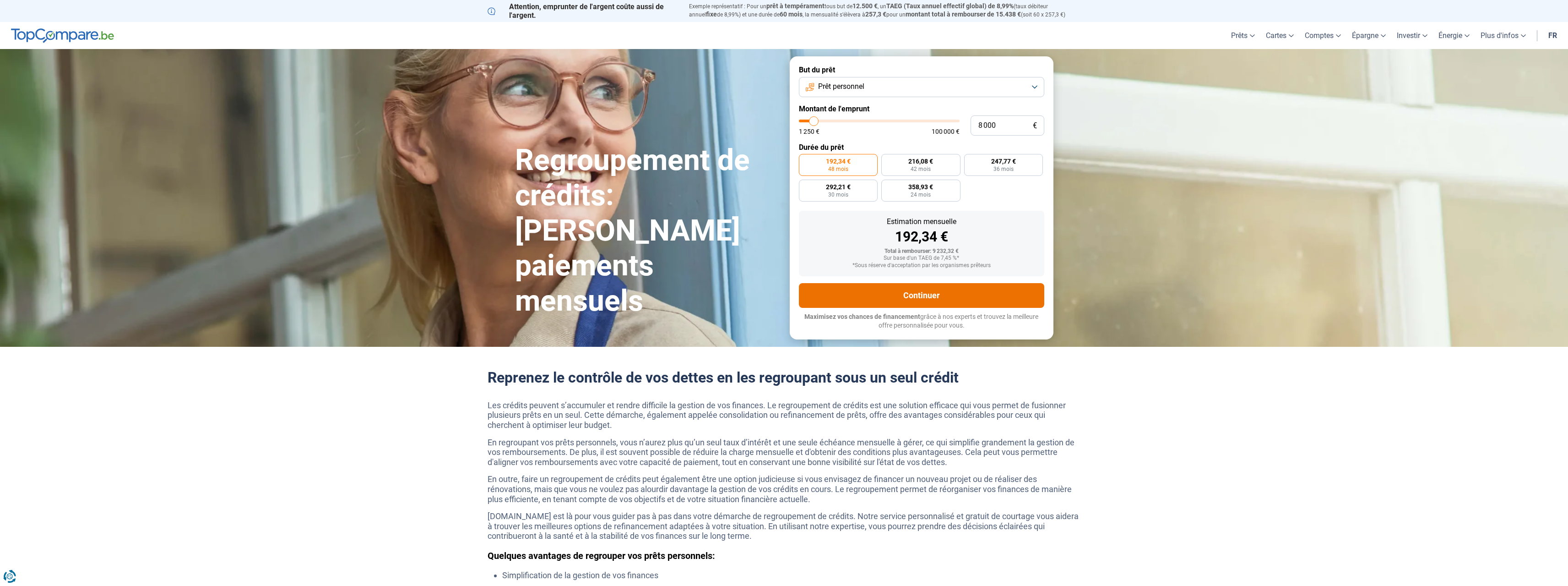
click at [914, 300] on button "Continuer" at bounding box center [921, 296] width 245 height 25
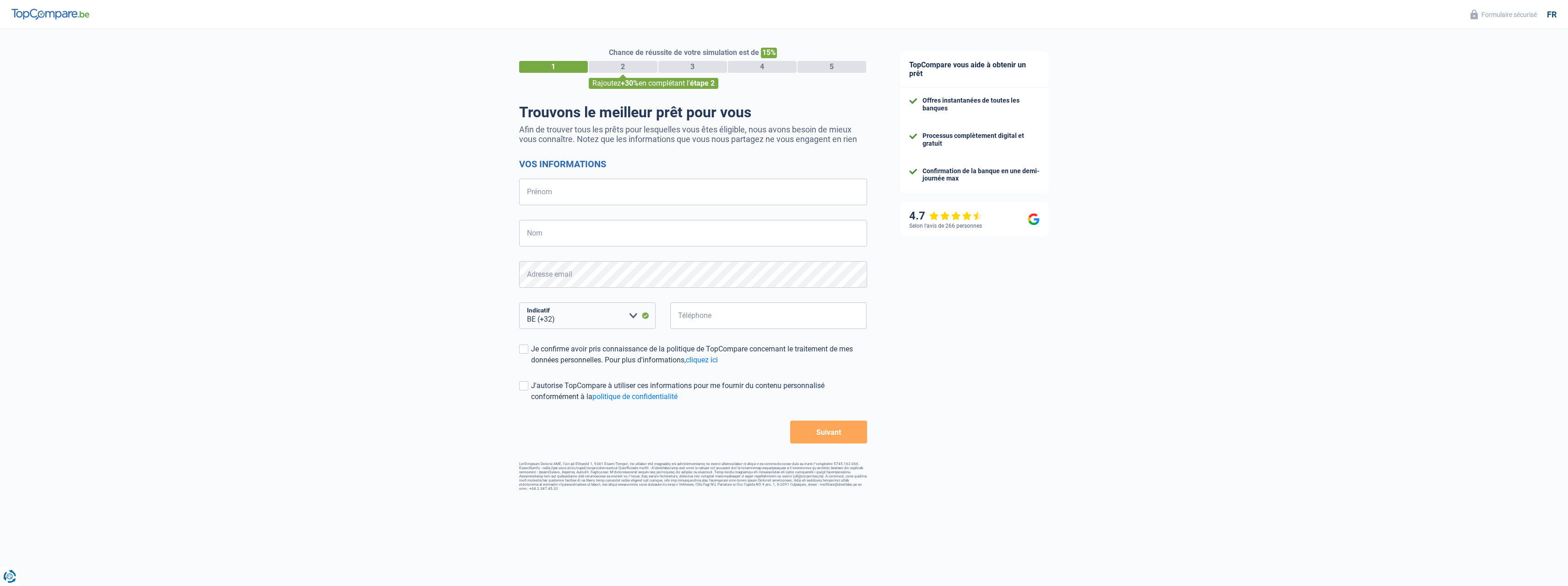
select select "32"
click at [595, 195] on input "Prénom" at bounding box center [693, 192] width 348 height 26
type input "Jonathan"
type input "Hordies"
type input "475640901"
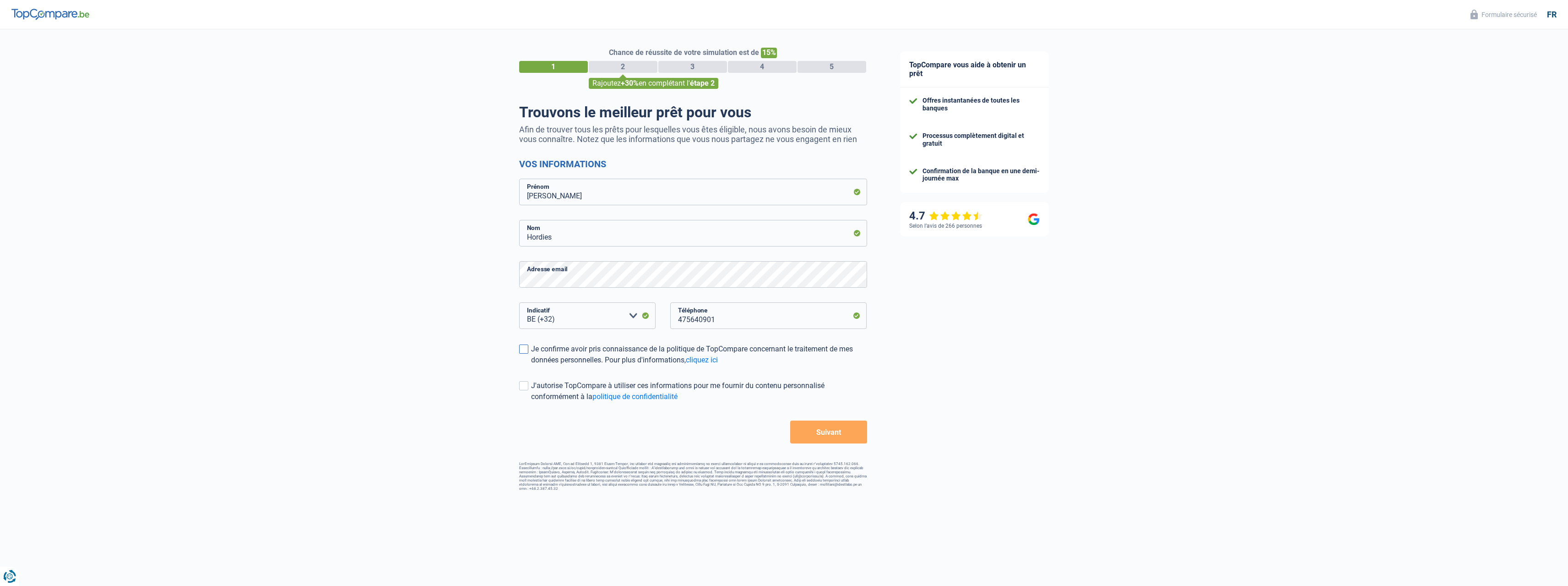
click at [556, 356] on div "Je confirme avoir pris connaissance de la politique de TopCompare concernant le…" at bounding box center [699, 355] width 336 height 22
click at [531, 365] on input "Je confirme avoir pris connaissance de la politique de TopCompare concernant le…" at bounding box center [531, 365] width 0 height 0
click at [820, 432] on button "Suivant" at bounding box center [828, 432] width 77 height 23
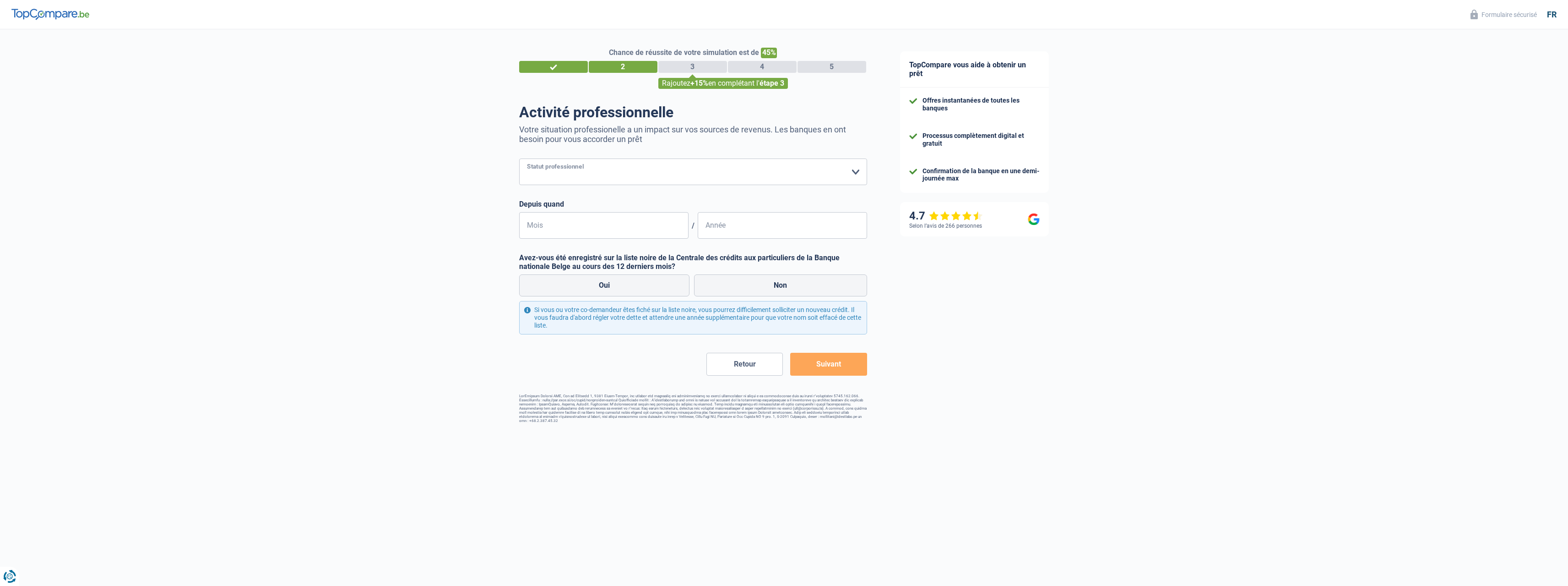
click at [583, 176] on select "Ouvrier Employé privé Employé public Invalide Indépendant Pensionné Chômeur Mut…" at bounding box center [693, 172] width 348 height 26
select select "unemployed"
click at [519, 159] on select "Ouvrier Employé privé Employé public Invalide Indépendant Pensionné Chômeur Mut…" at bounding box center [693, 172] width 348 height 26
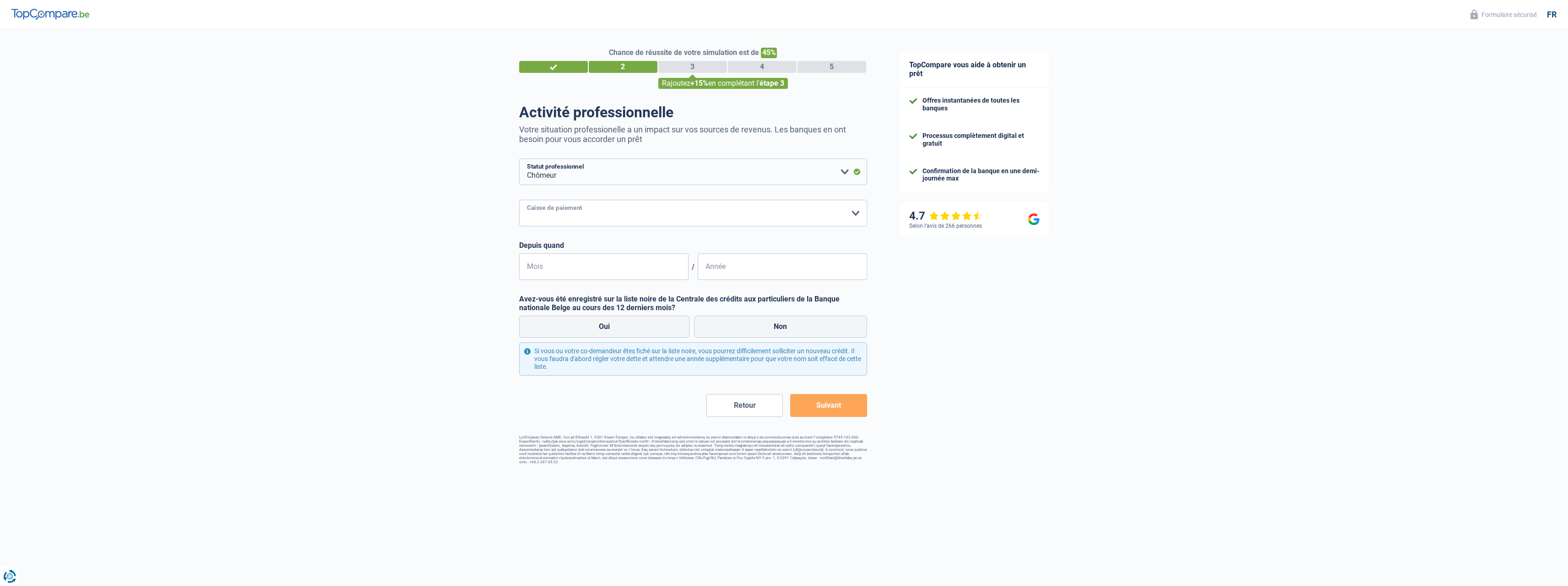
click at [576, 213] on select "CAPAC FGTB CSC CGSLB Autre Veuillez sélectionner une option" at bounding box center [693, 213] width 348 height 26
select select "fgtb"
click at [519, 200] on select "CAPAC FGTB CSC CGSLB Autre Veuillez sélectionner une option" at bounding box center [693, 213] width 348 height 26
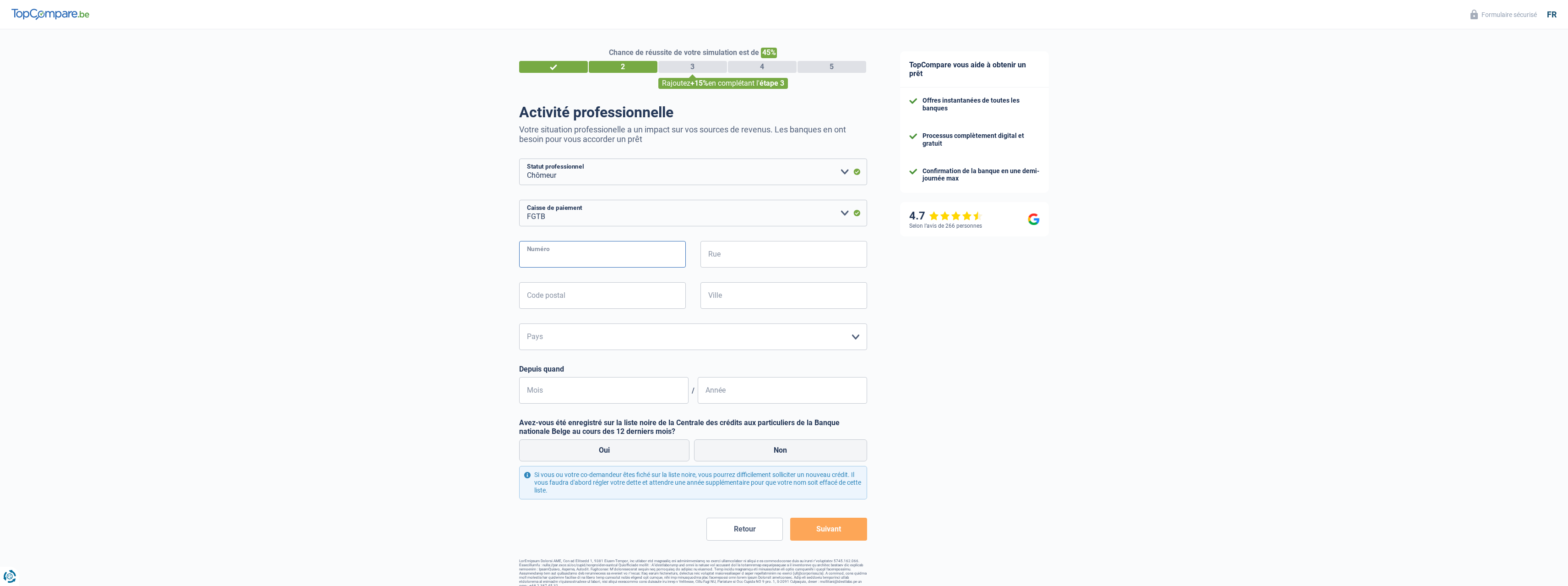
click at [568, 259] on input "Numéro" at bounding box center [602, 254] width 166 height 26
click at [481, 306] on div "Chance de réussite de votre simulation est de 45% 1 2 3 4 5 Rajoutez +15% en co…" at bounding box center [442, 308] width 884 height 565
click at [575, 386] on input "Mois" at bounding box center [604, 390] width 169 height 26
type input "10"
click at [722, 396] on input "Année" at bounding box center [782, 390] width 169 height 26
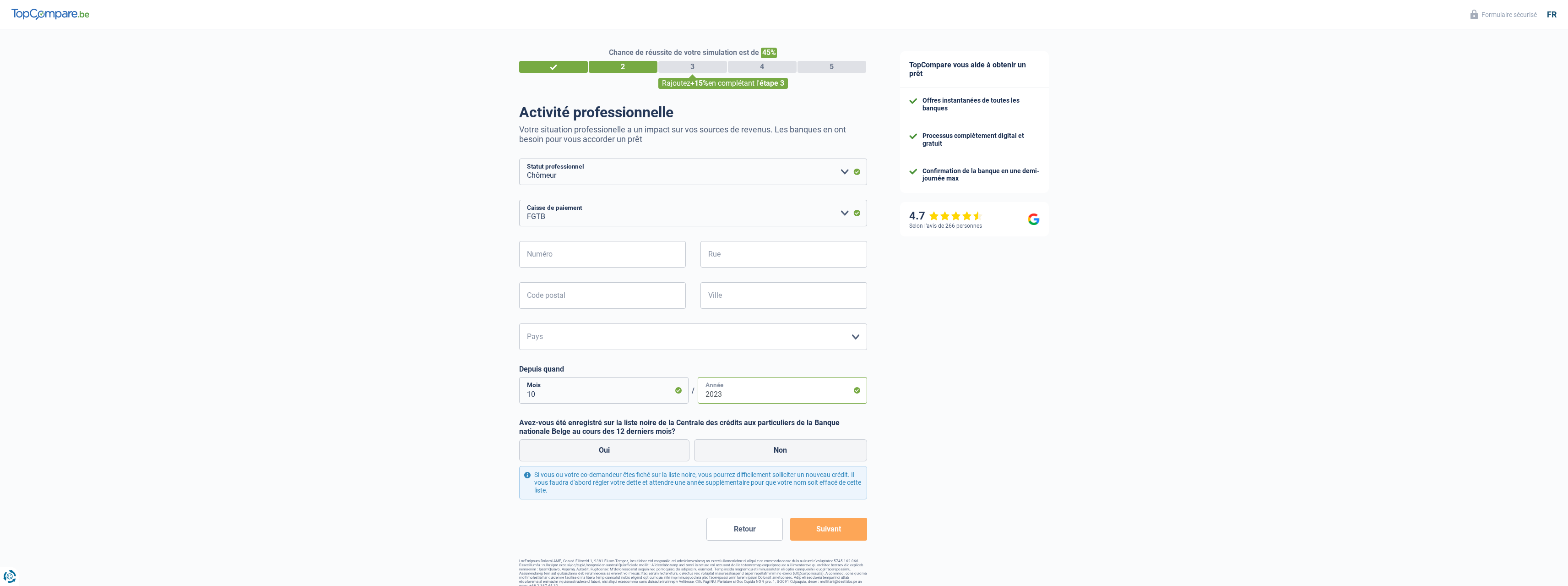
type input "2023"
click at [554, 334] on select "Belgique Luxembourg Veuillez sélectionner une option" at bounding box center [693, 337] width 348 height 26
select select "BE"
click at [519, 324] on select "Belgique Luxembourg Veuillez sélectionner une option" at bounding box center [693, 337] width 348 height 26
click at [539, 286] on input "Code postal" at bounding box center [602, 295] width 166 height 26
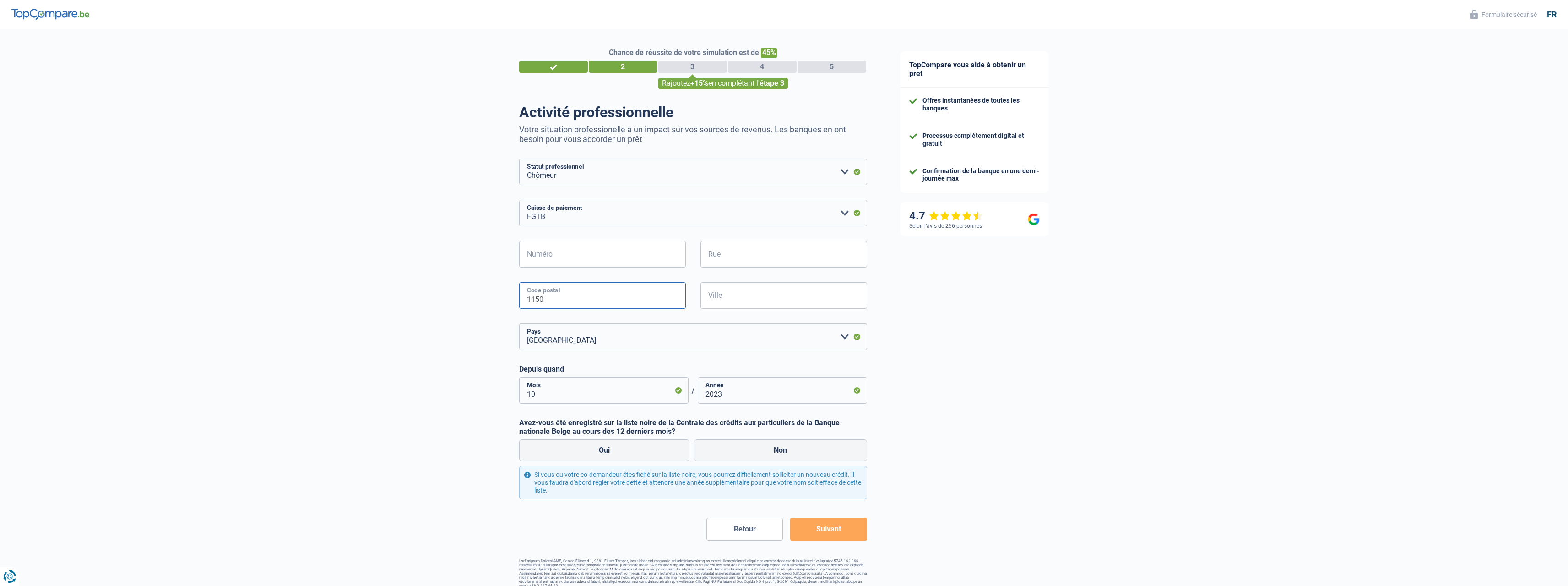
type input "1150"
click at [738, 303] on input "Ville" at bounding box center [783, 295] width 166 height 26
drag, startPoint x: 741, startPoint y: 302, endPoint x: 671, endPoint y: 303, distance: 70.0
click at [671, 303] on div "1150 Code postal ixelles Ville" at bounding box center [693, 302] width 361 height 41
type input "saint gilles"
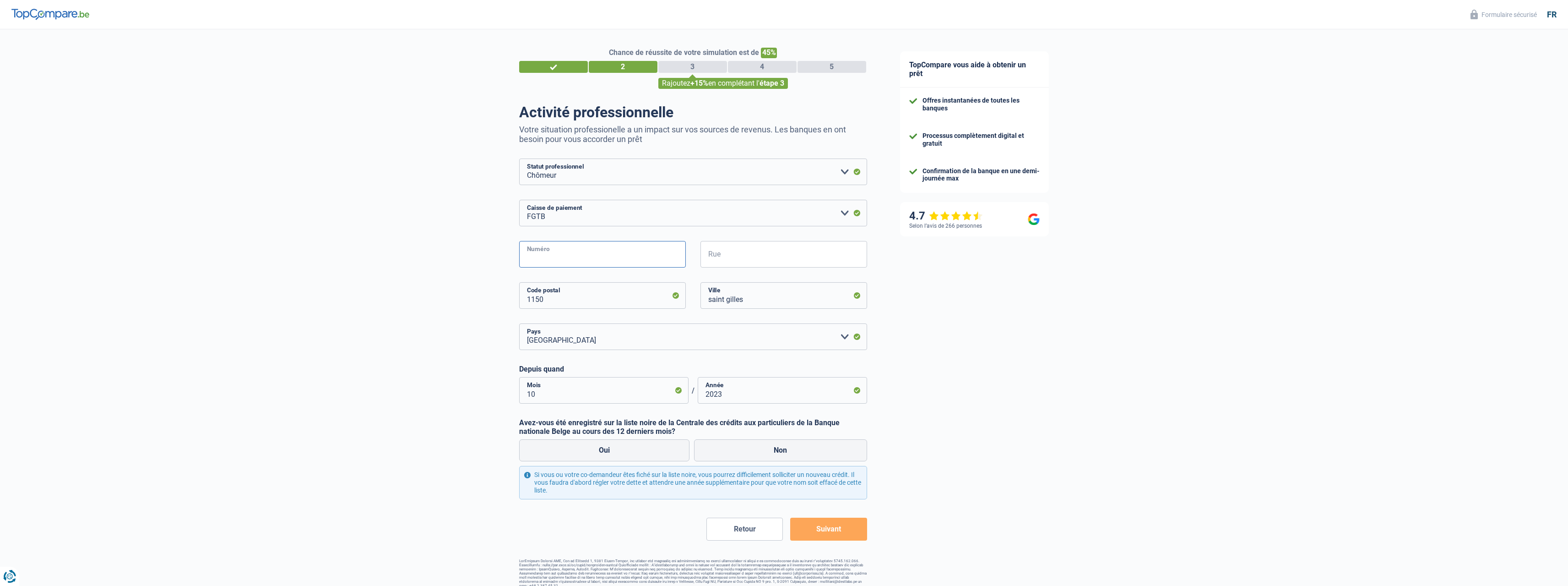
click at [547, 262] on input "Numéro" at bounding box center [602, 254] width 166 height 26
type input "45"
click at [727, 251] on input "Rue" at bounding box center [783, 254] width 166 height 26
type input "rue de suede"
click at [932, 279] on div "TopCompare vous aide à obtenir un prêt Offres instantanées de toutes les banque…" at bounding box center [1226, 312] width 685 height 565
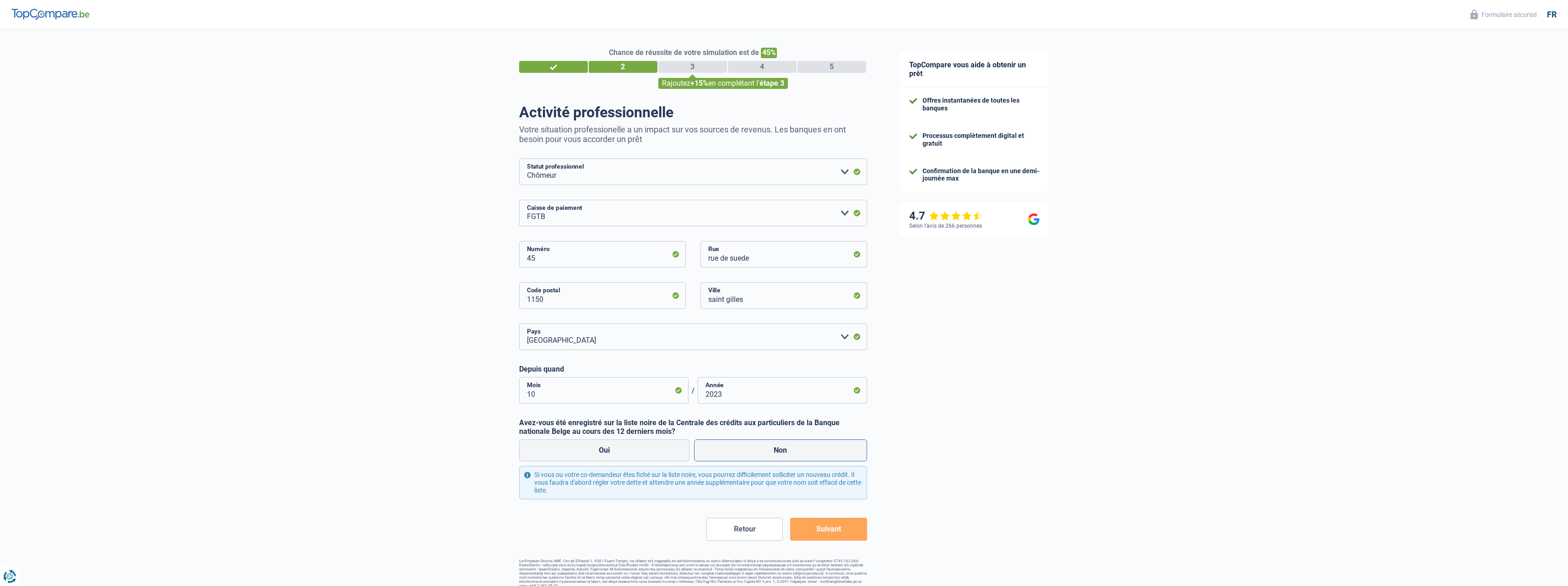
click at [717, 446] on label "Non" at bounding box center [781, 450] width 173 height 22
click at [717, 446] on input "Non" at bounding box center [781, 450] width 173 height 22
radio input "true"
click at [821, 530] on button "Suivant" at bounding box center [828, 529] width 77 height 23
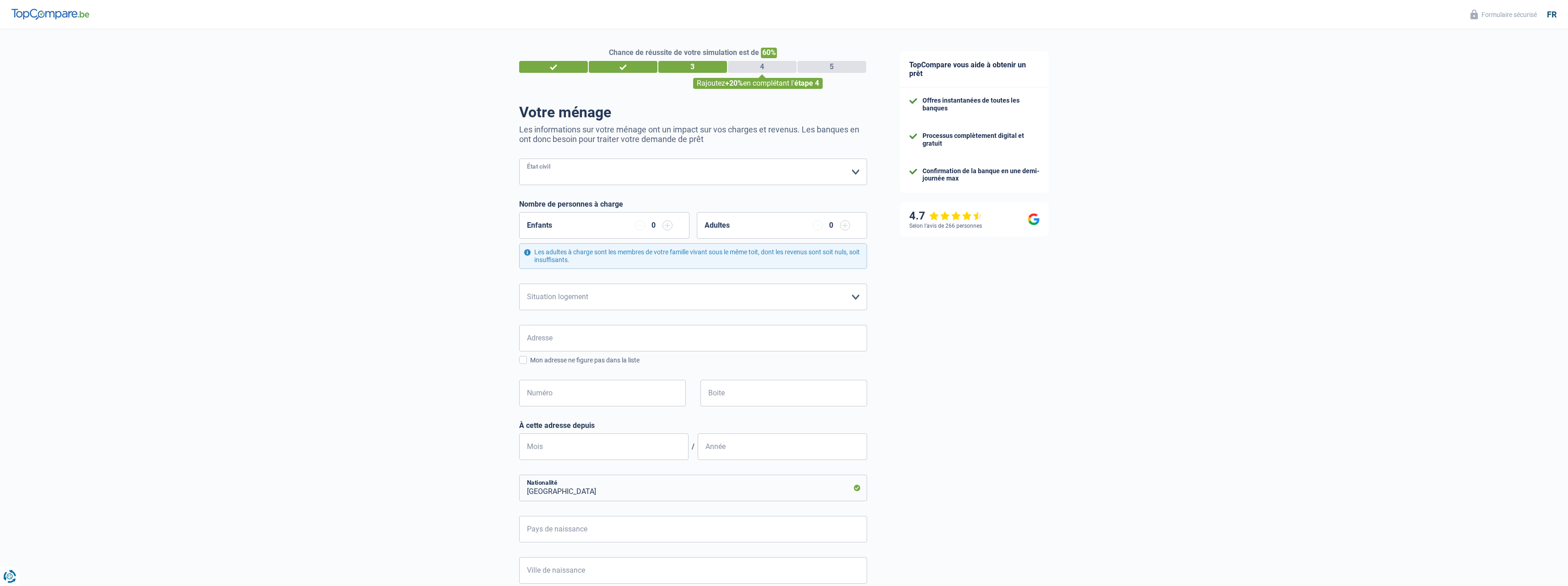
click at [567, 174] on select "Célibataire Marié(e) Cohabitant(e) légal(e) Divorcé(e) Veuf(ve) Séparé (de fait…" at bounding box center [693, 172] width 348 height 26
select select "single"
click at [519, 159] on select "Célibataire Marié(e) Cohabitant(e) légal(e) Divorcé(e) Veuf(ve) Séparé (de fait…" at bounding box center [693, 172] width 348 height 26
click at [590, 291] on select "Locataire Propriétaire avec prêt hypothécaire Propriétaire sans prêt hypothécai…" at bounding box center [693, 296] width 348 height 26
select select "liveWithParents"
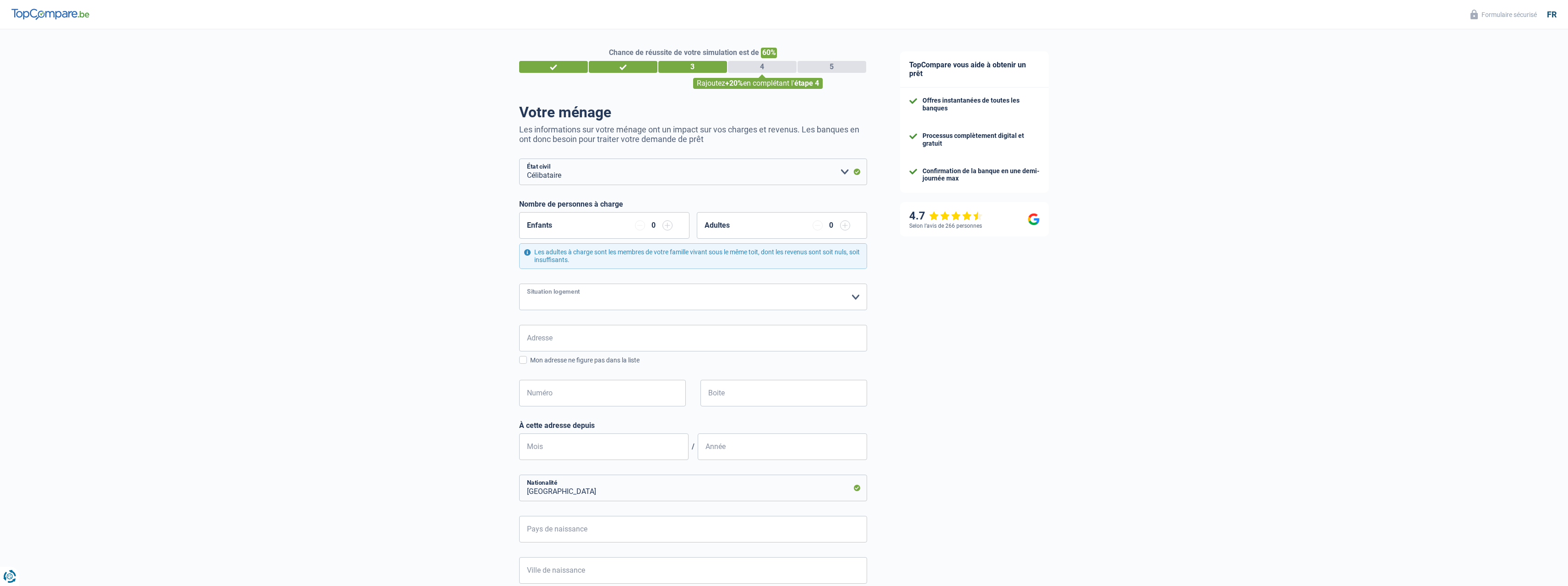
click at [519, 284] on select "Locataire Propriétaire avec prêt hypothécaire Propriétaire sans prêt hypothécai…" at bounding box center [693, 296] width 348 height 26
click at [554, 340] on input "Adresse" at bounding box center [693, 338] width 348 height 26
type input "Rue Abbé Jean Heymans 22"
type input "Belgique"
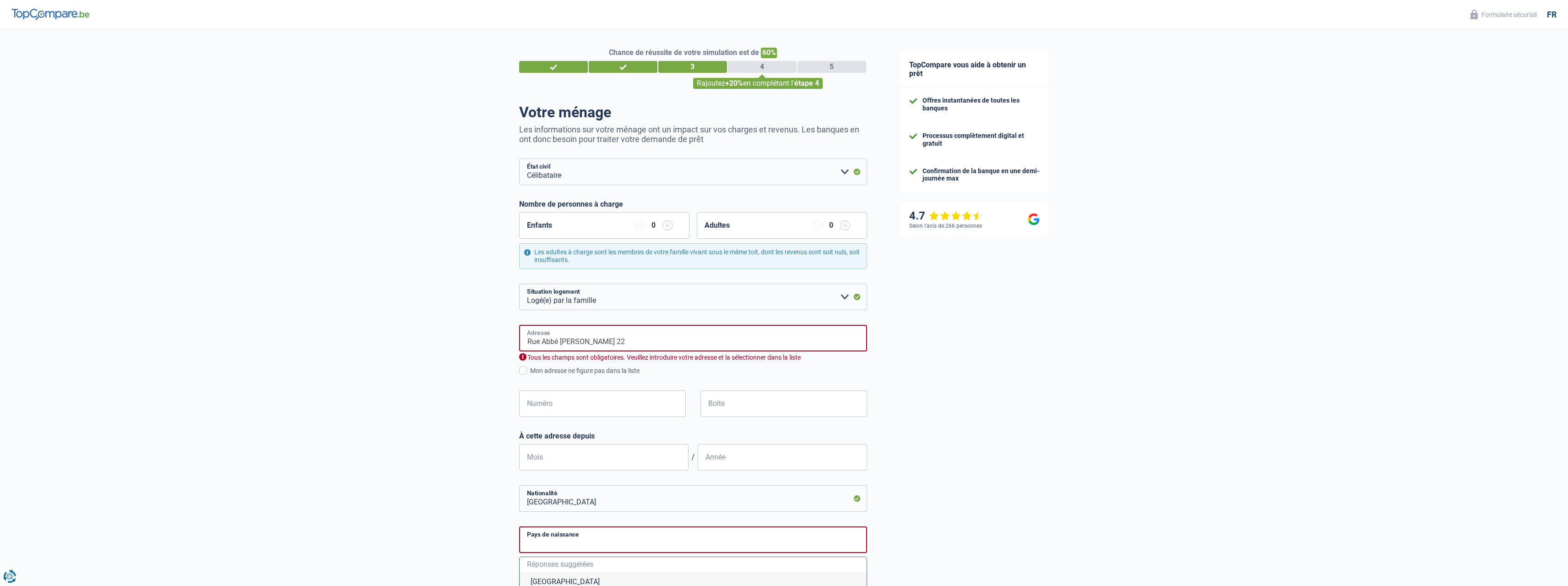
type input "Belgique"
click at [637, 337] on input "Rue Abbé Jean Heymans 22" at bounding box center [693, 338] width 348 height 26
click at [717, 372] on div "Mon adresse ne figure pas dans la liste" at bounding box center [698, 371] width 337 height 9
click at [530, 375] on input "Mon adresse ne figure pas dans la liste" at bounding box center [530, 375] width 0 height 0
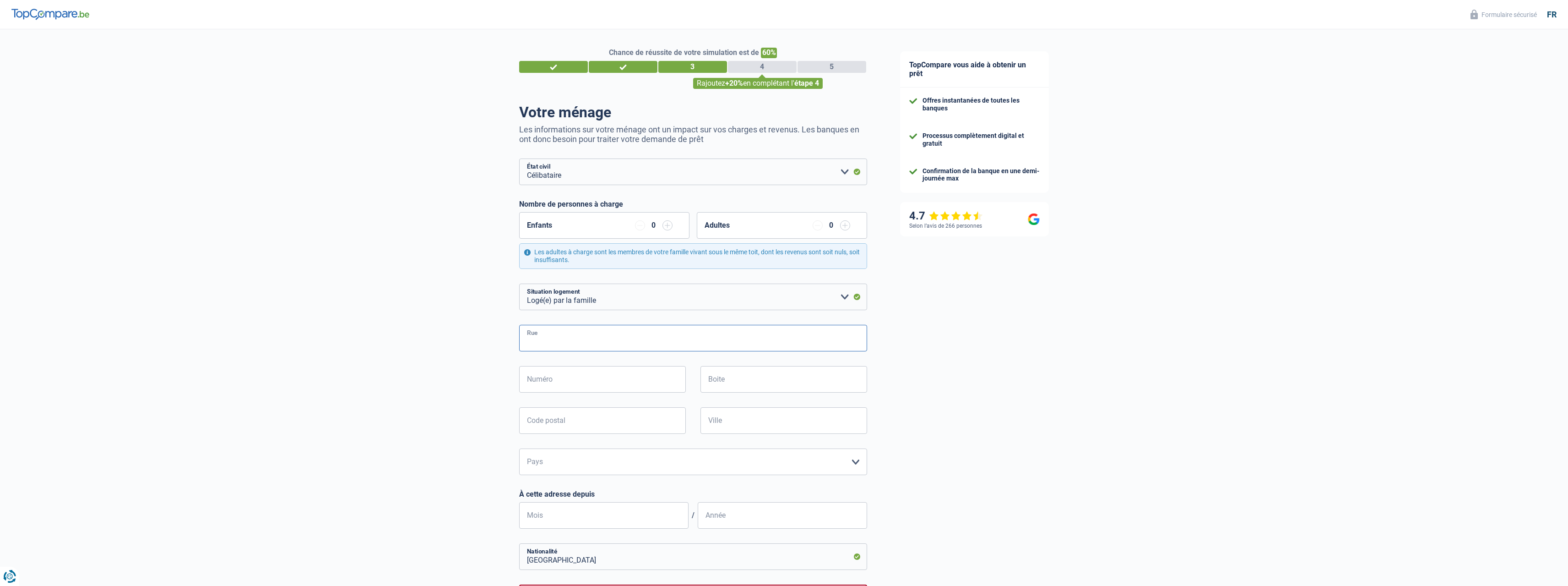
click at [554, 340] on input "Rue" at bounding box center [693, 338] width 348 height 26
type input "Rue Abbé Jean Heymans"
type input "22"
type input "1200"
type input "Woluwe-Saint-Lambert"
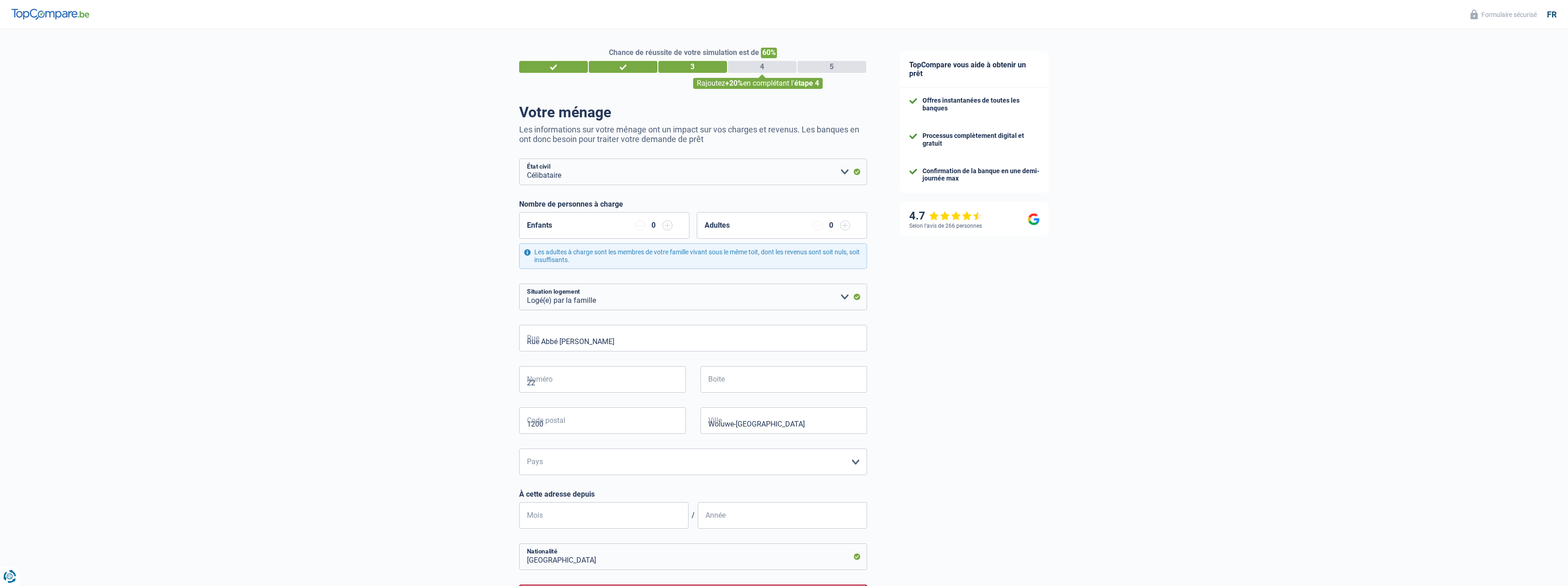
type input "Woluwe-Saint-Lambert"
type input "Rue Abbé Jean Heymans 22"
click at [751, 384] on input "Boite" at bounding box center [783, 379] width 166 height 26
type input "1"
click at [960, 373] on div "TopCompare vous aide à obtenir un prêt Offres instantanées de toutes les banque…" at bounding box center [1226, 414] width 685 height 770
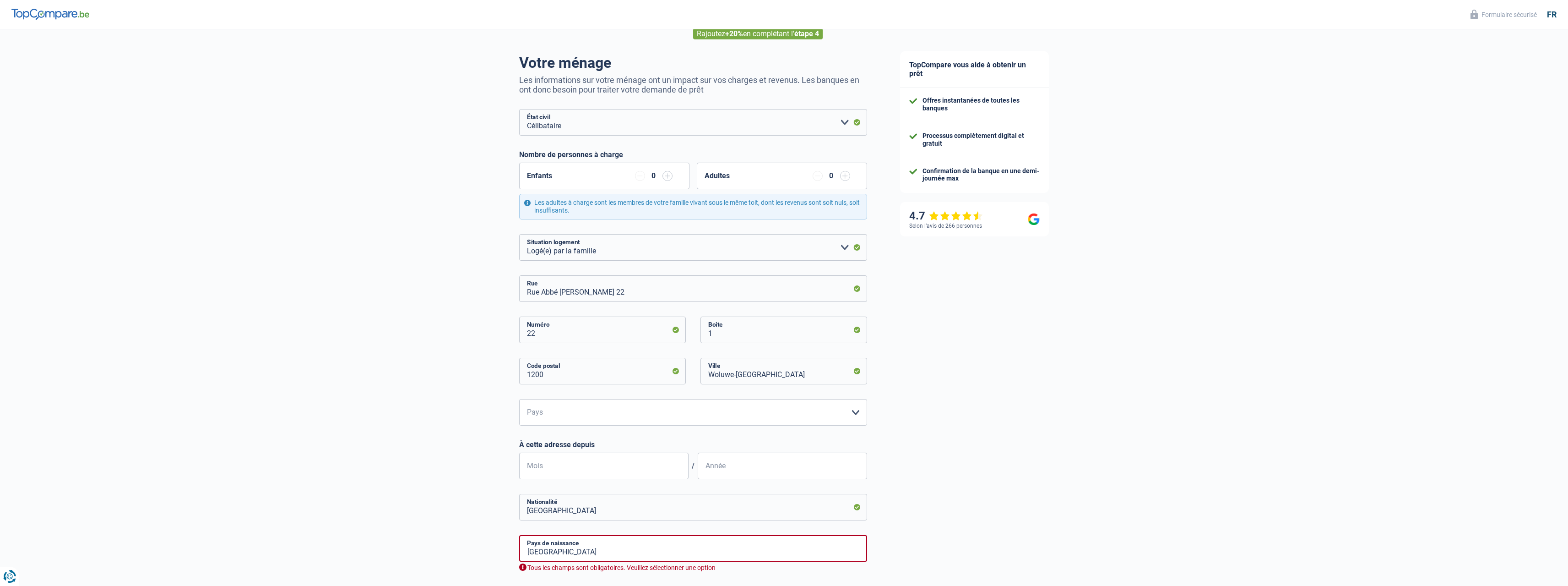
scroll to position [214, 0]
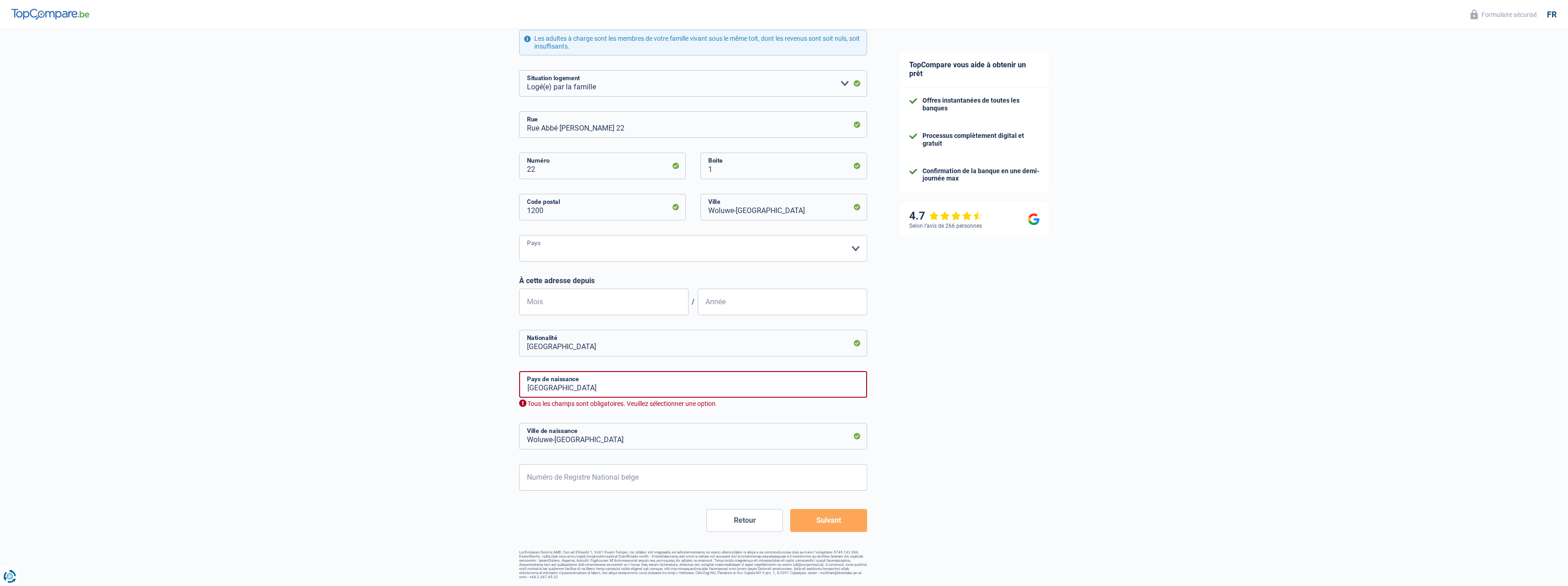
click at [587, 252] on select "Belgique Luxembourg Veuillez sélectionner une option" at bounding box center [693, 248] width 348 height 26
select select "BE"
click at [519, 235] on select "Belgique Luxembourg Veuillez sélectionner une option" at bounding box center [693, 248] width 348 height 26
click at [542, 300] on input "Mois" at bounding box center [604, 302] width 169 height 26
type input "08"
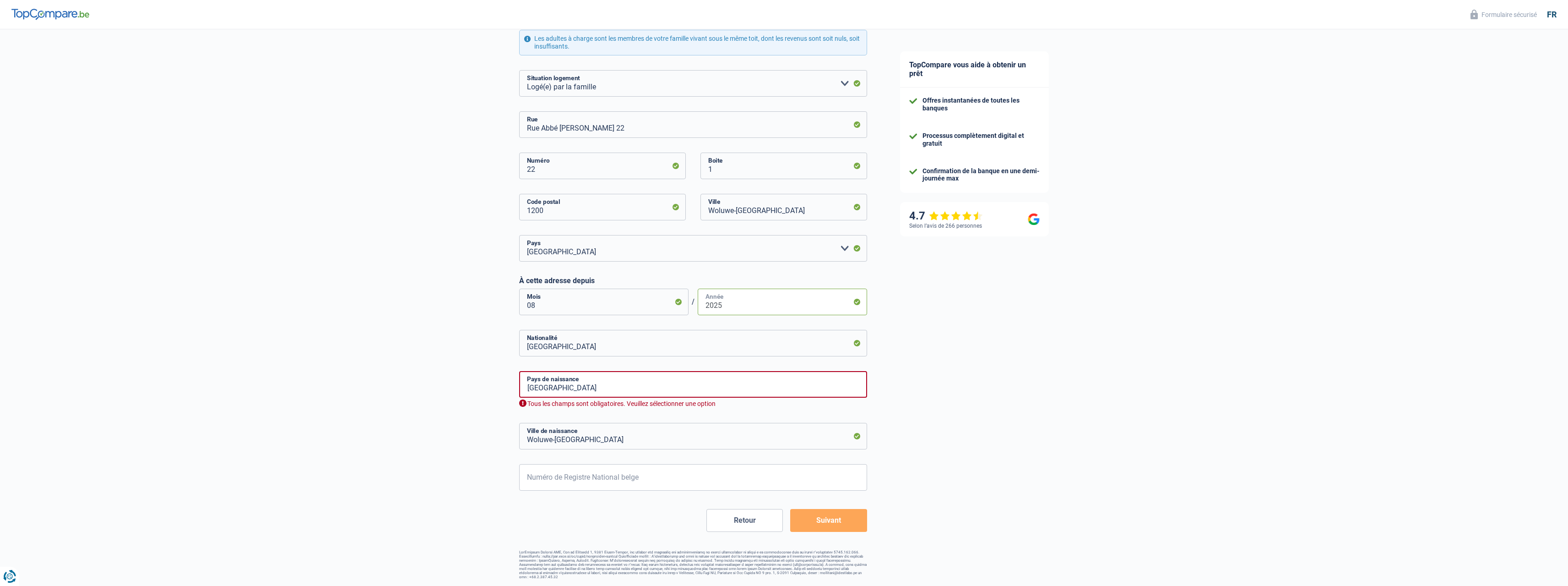
type input "2025"
click at [585, 392] on input "Belgique" at bounding box center [693, 384] width 348 height 26
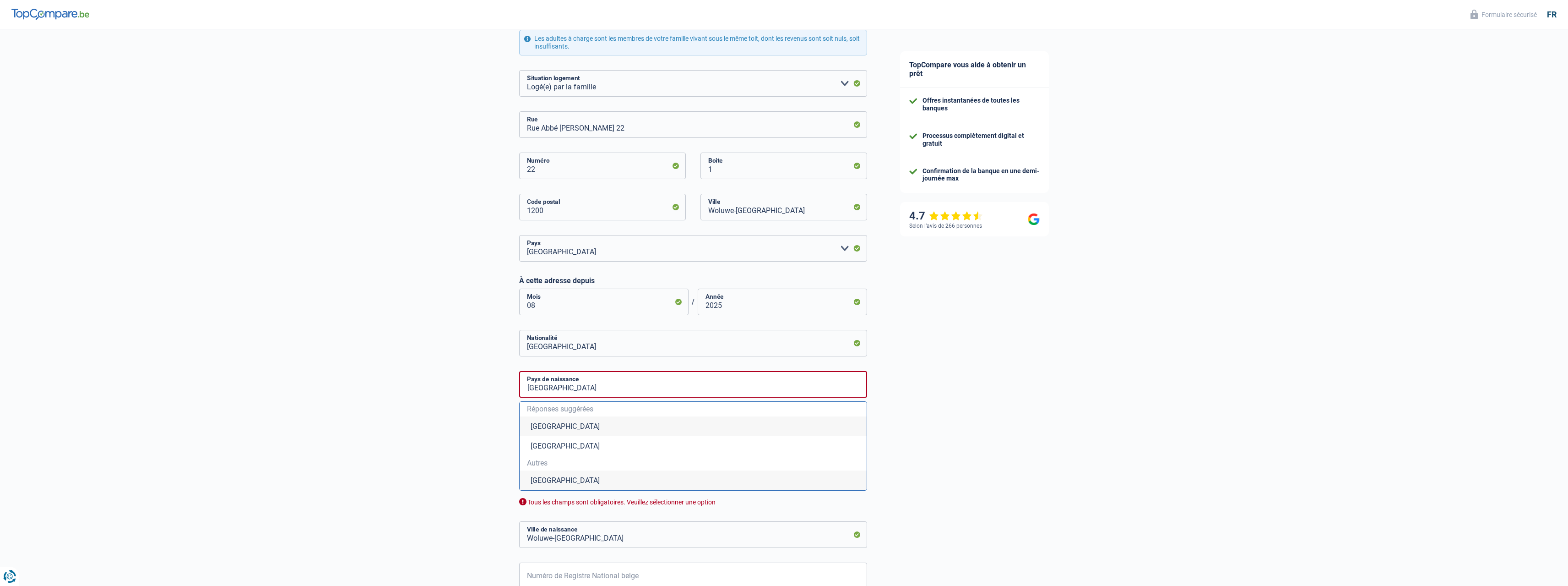
click at [543, 420] on li "Belgique" at bounding box center [693, 426] width 347 height 19
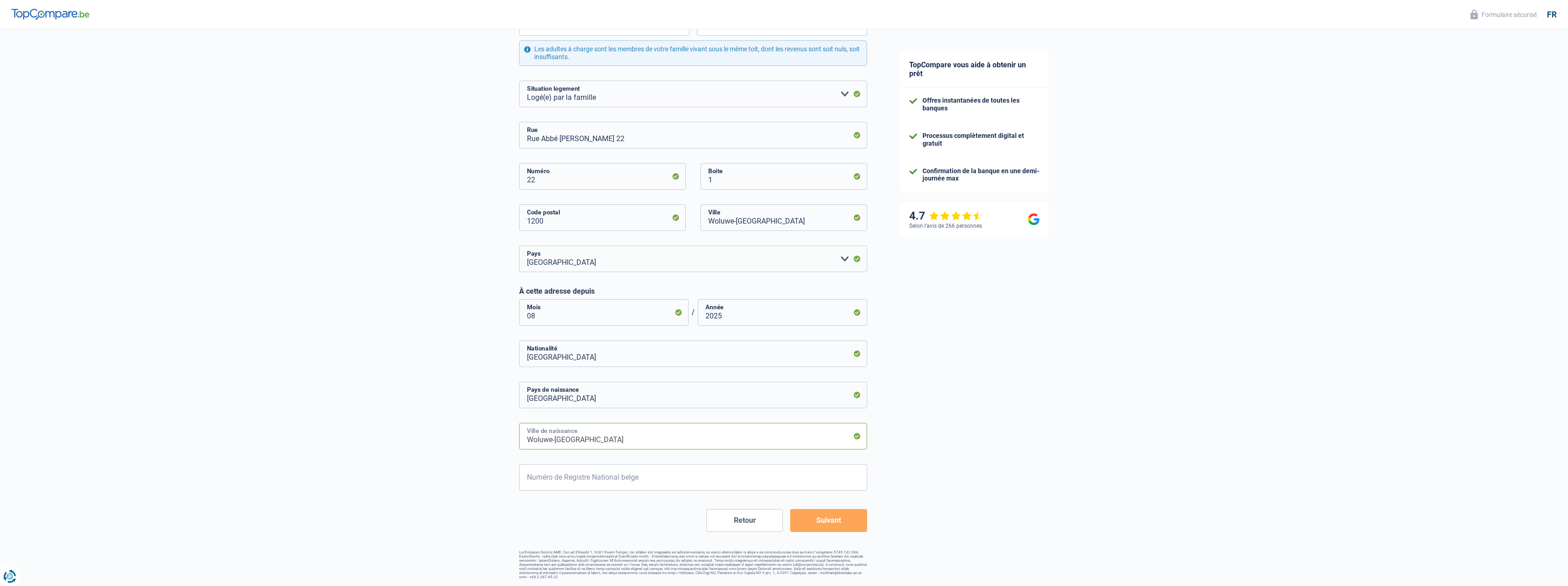
click at [595, 435] on input "Woluwe-Saint-Lambert" at bounding box center [693, 436] width 348 height 26
drag, startPoint x: 604, startPoint y: 438, endPoint x: 507, endPoint y: 439, distance: 97.0
click at [507, 439] on div "Chance de réussite de votre simulation est de 60% 1 2 3 4 5 Rajoutez +20% en co…" at bounding box center [442, 202] width 884 height 759
type input "anderlecht"
click at [616, 481] on input "Numéro de Registre National belge" at bounding box center [693, 477] width 348 height 26
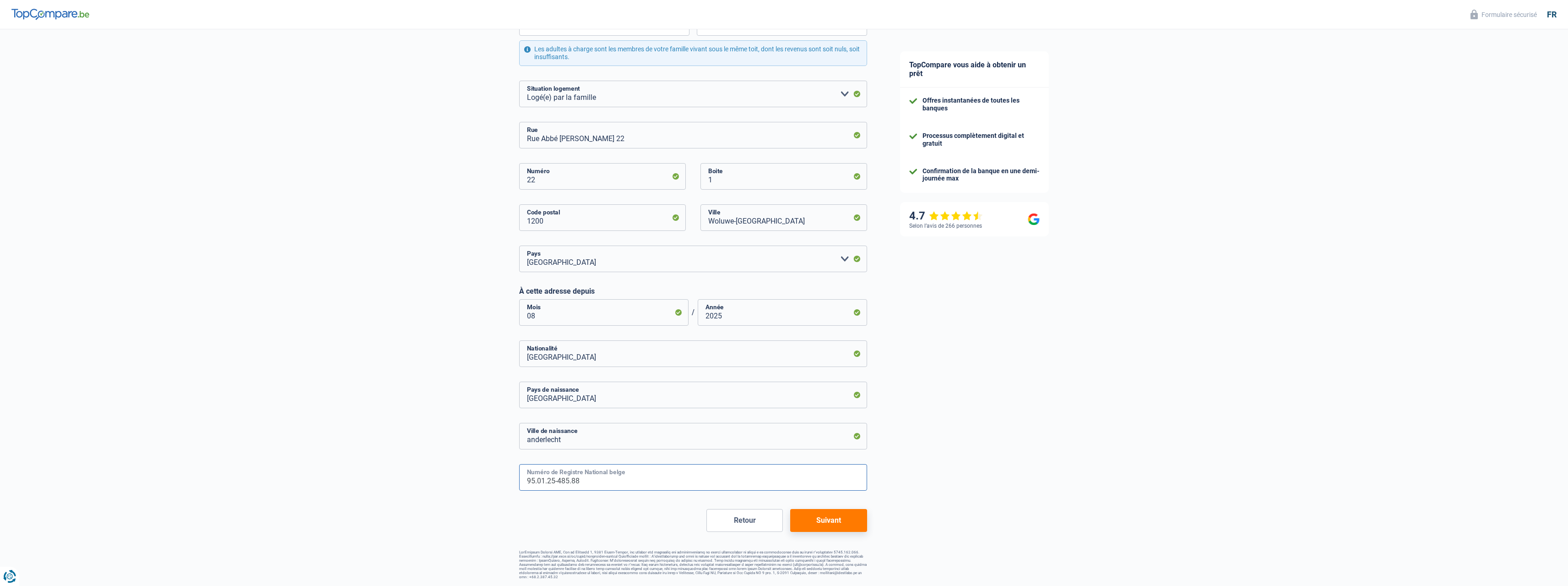
type input "95.01.25-485.88"
click at [812, 521] on button "Suivant" at bounding box center [828, 520] width 77 height 23
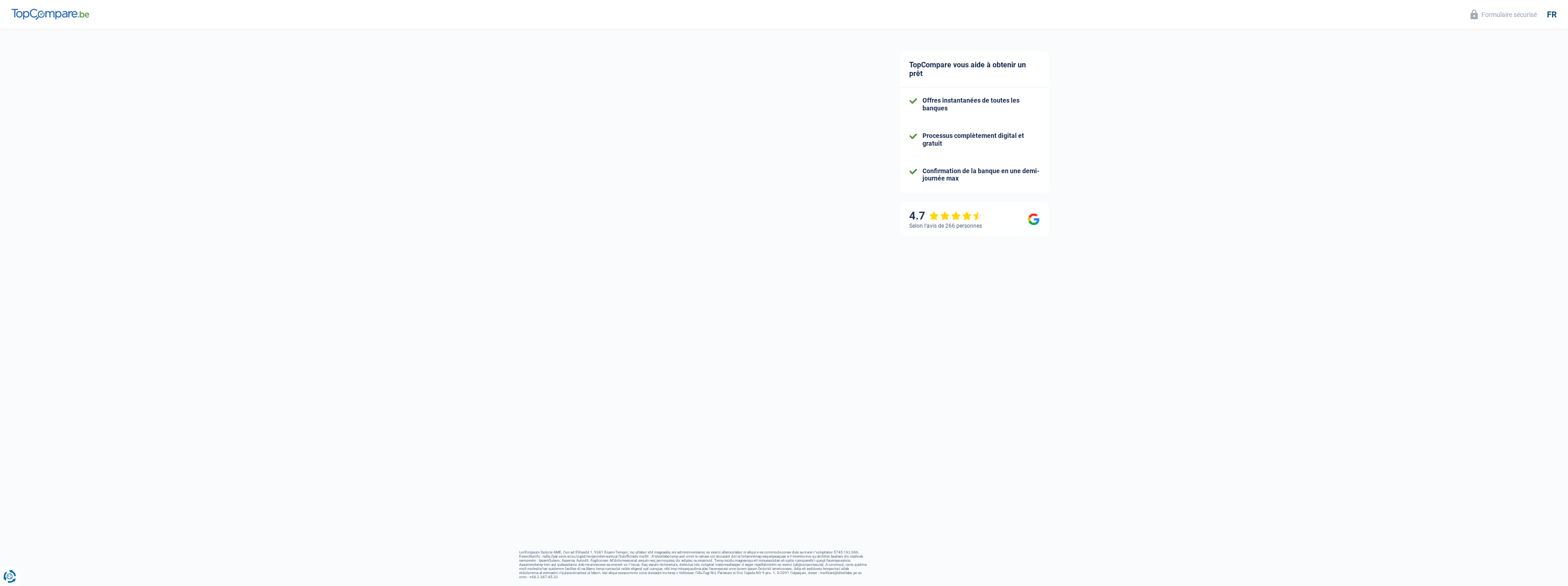
select select "unemployment"
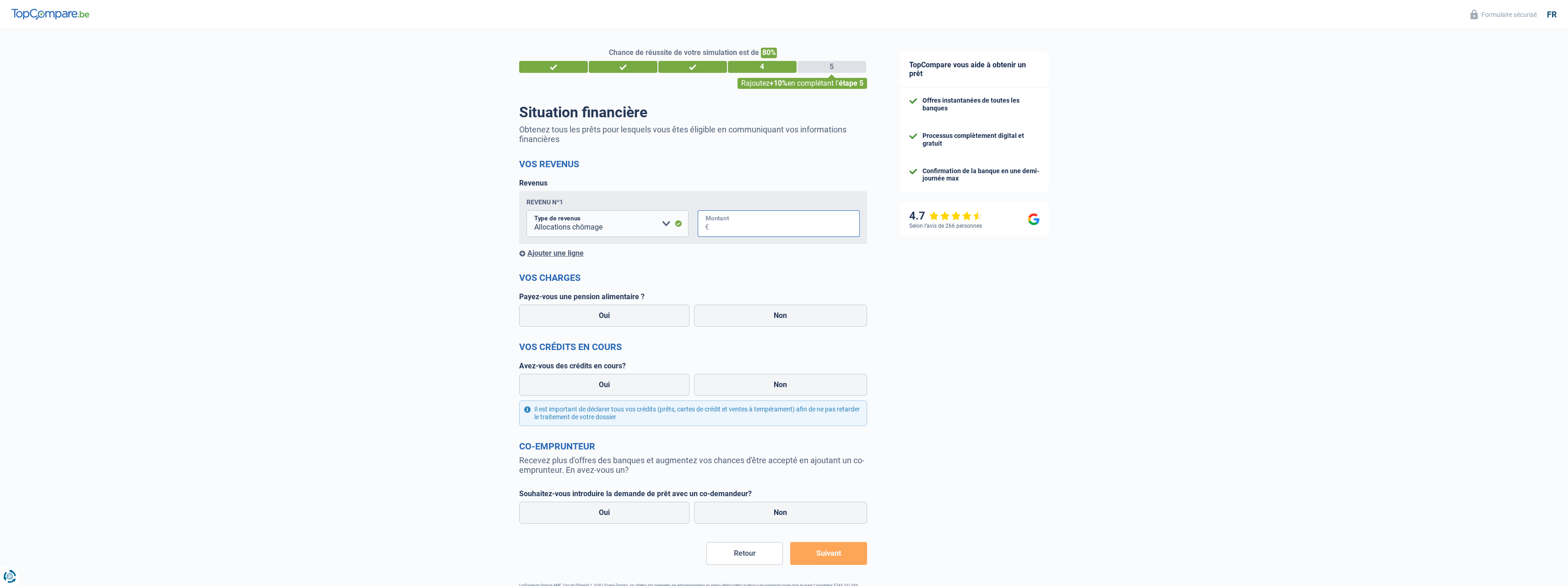
click at [720, 226] on input "Montant" at bounding box center [784, 223] width 151 height 26
type input "1.450"
click at [738, 317] on label "Non" at bounding box center [781, 315] width 173 height 22
click at [738, 317] on input "Non" at bounding box center [781, 315] width 173 height 22
radio input "true"
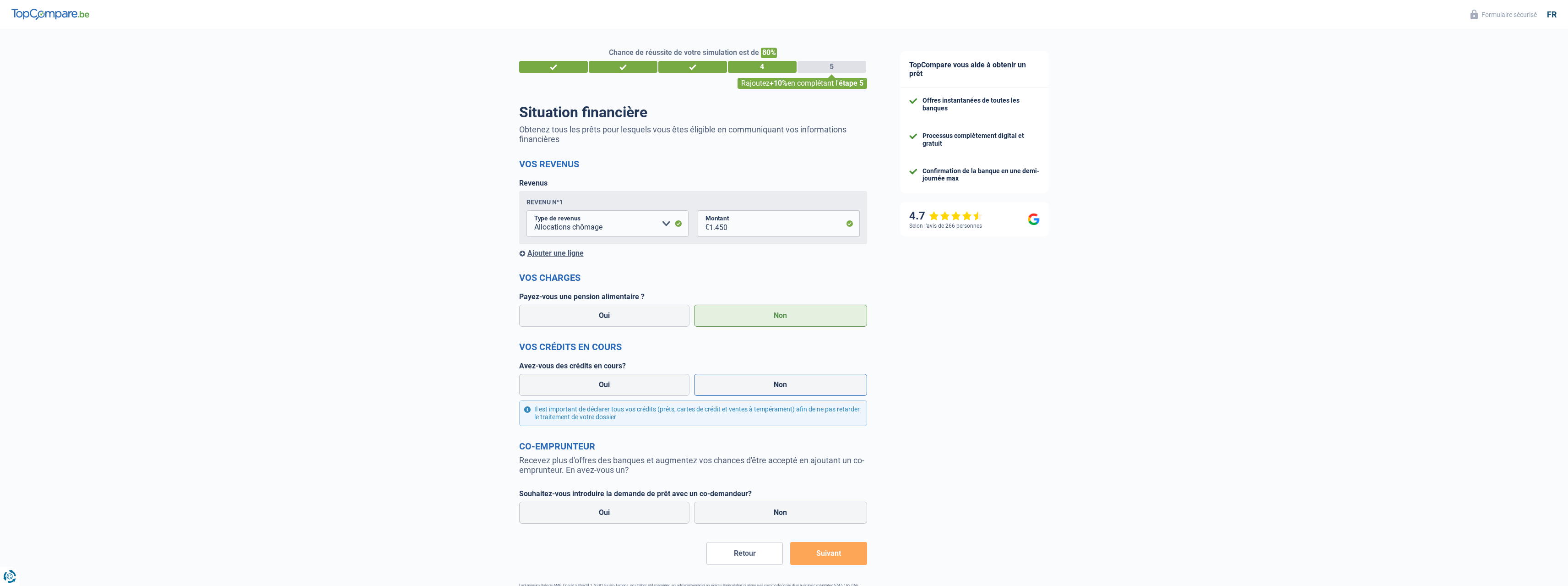
click at [758, 387] on label "Non" at bounding box center [781, 385] width 173 height 22
click at [758, 387] on input "Non" at bounding box center [781, 385] width 173 height 22
radio input "true"
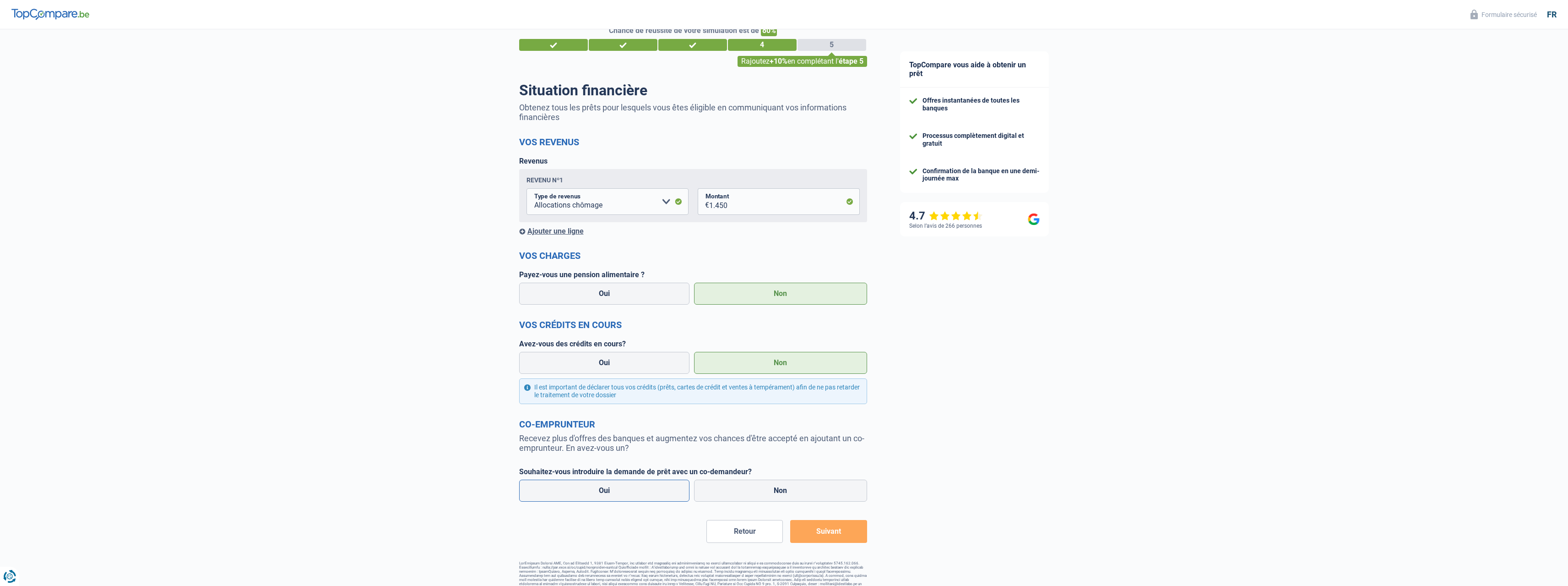
scroll to position [34, 0]
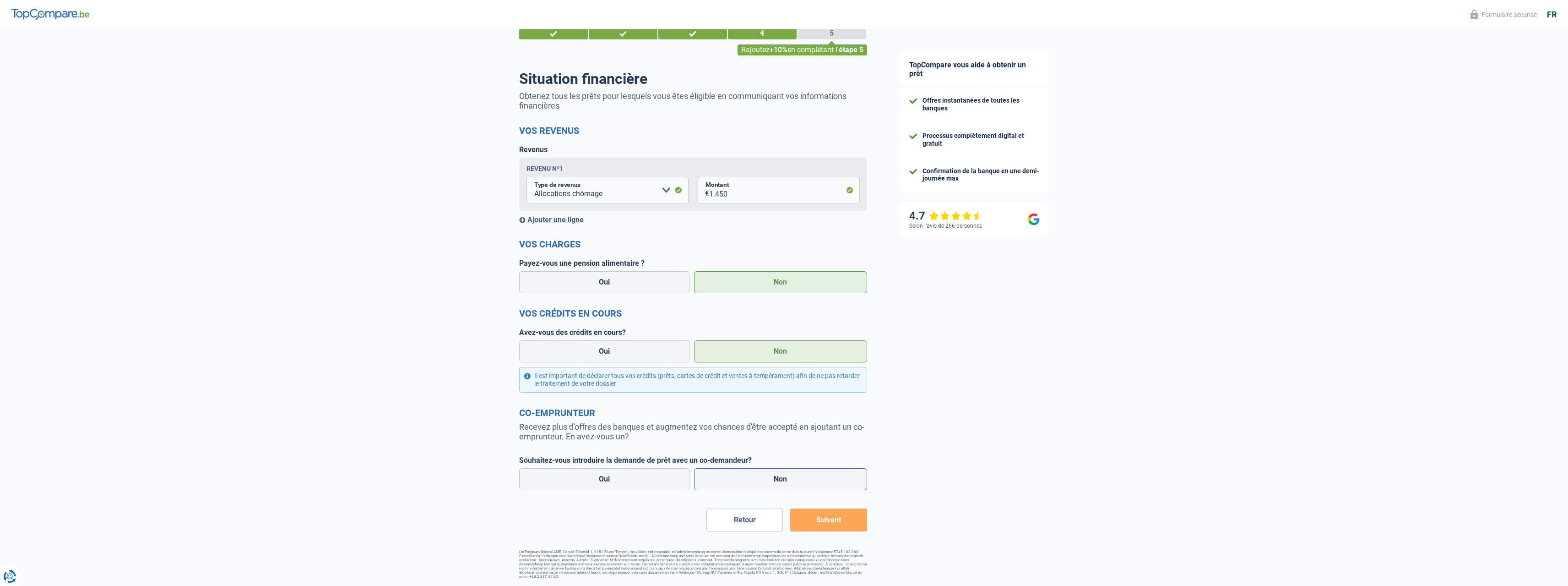
click at [739, 481] on label "Non" at bounding box center [781, 478] width 173 height 22
click at [739, 481] on input "Non" at bounding box center [781, 478] width 173 height 22
radio input "true"
click at [837, 518] on button "Suivant" at bounding box center [828, 520] width 77 height 23
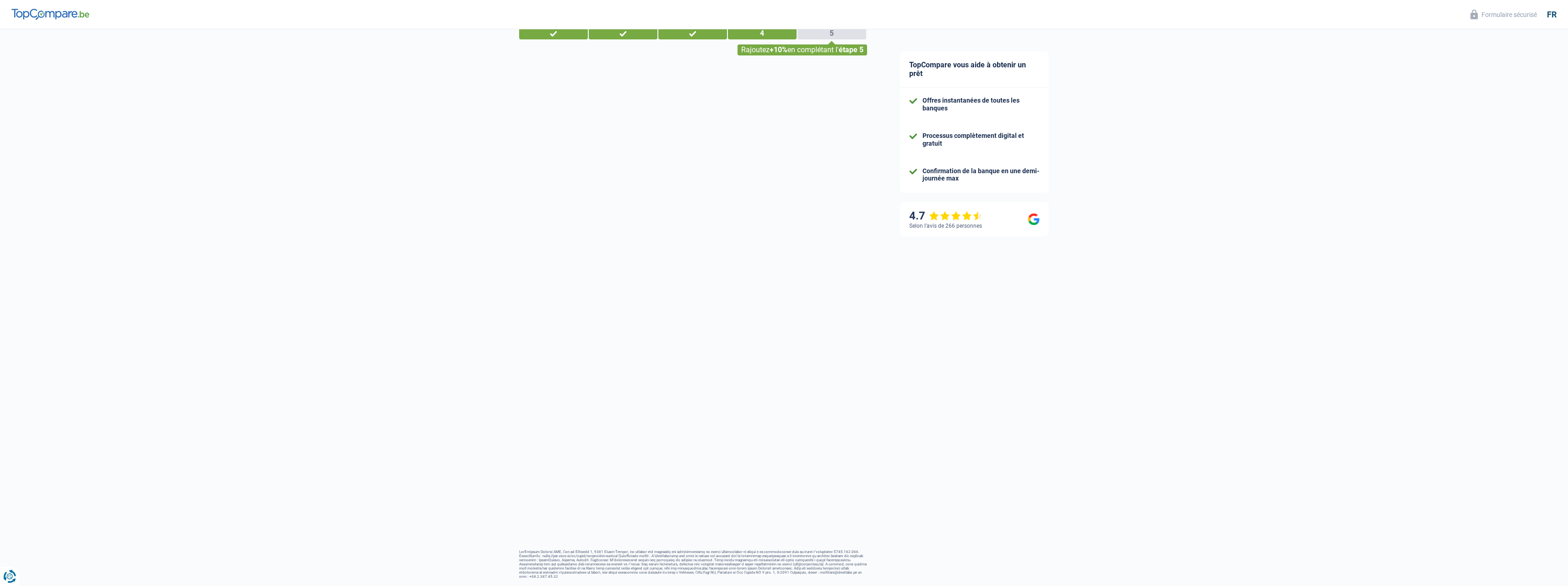
select select "48"
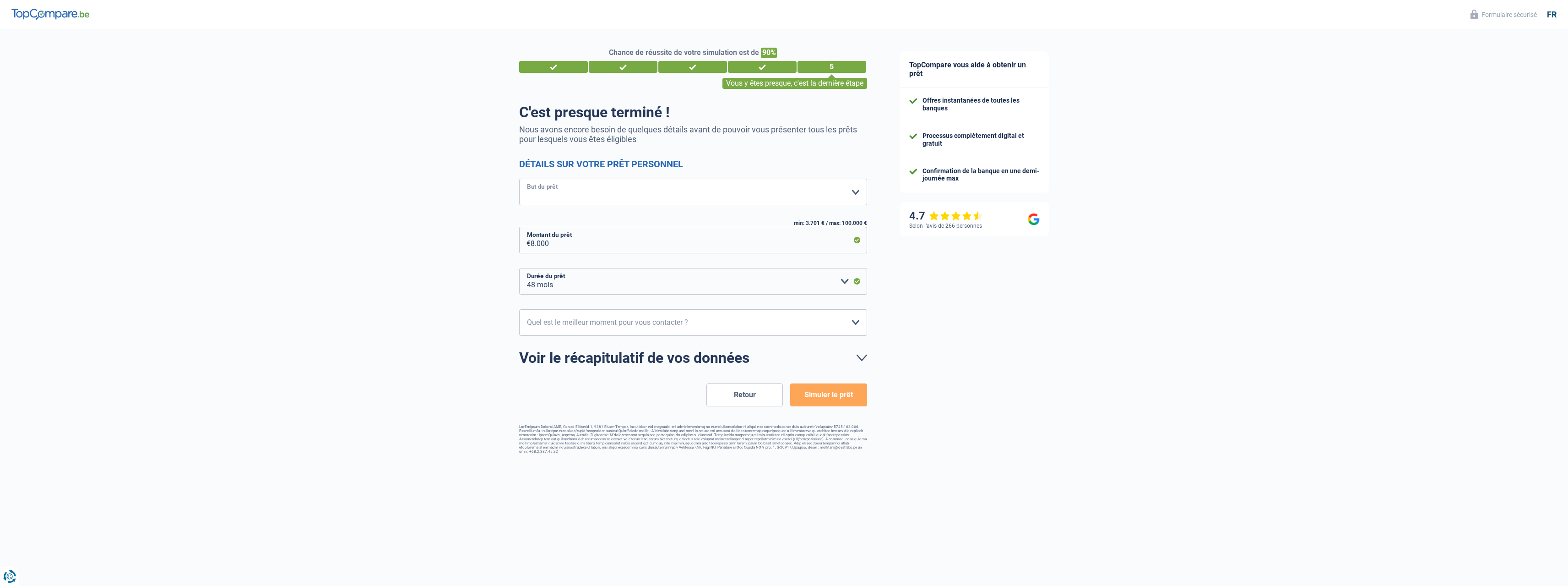
click at [569, 194] on select "Confort maison: meubles, textile, peinture, électroménager, outillage non-profe…" at bounding box center [693, 192] width 348 height 26
select select "drivingLicense"
click at [519, 180] on select "Confort maison: meubles, textile, peinture, électroménager, outillage non-profe…" at bounding box center [693, 192] width 348 height 26
click at [575, 282] on select "12 mois 18 mois 24 mois 30 mois 36 mois 42 mois 48 mois Veuillez sélectionner u…" at bounding box center [693, 281] width 348 height 26
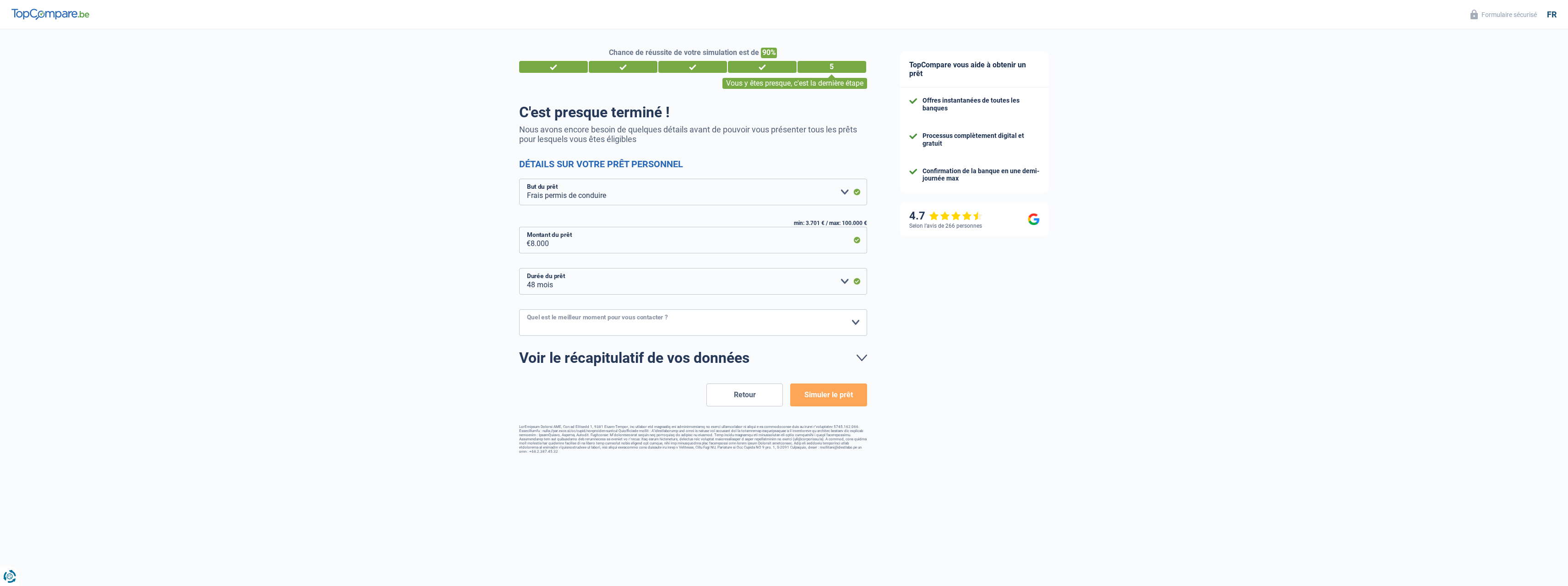
click at [597, 322] on select "10h-12h 12h-14h 14h-16h 16h-18h Veuillez sélectionner une option" at bounding box center [693, 322] width 348 height 26
select select "12-14"
click at [519, 310] on select "10h-12h 12h-14h 14h-16h 16h-18h Veuillez sélectionner une option" at bounding box center [693, 322] width 348 height 26
click at [844, 392] on button "Simuler le prêt" at bounding box center [828, 395] width 77 height 23
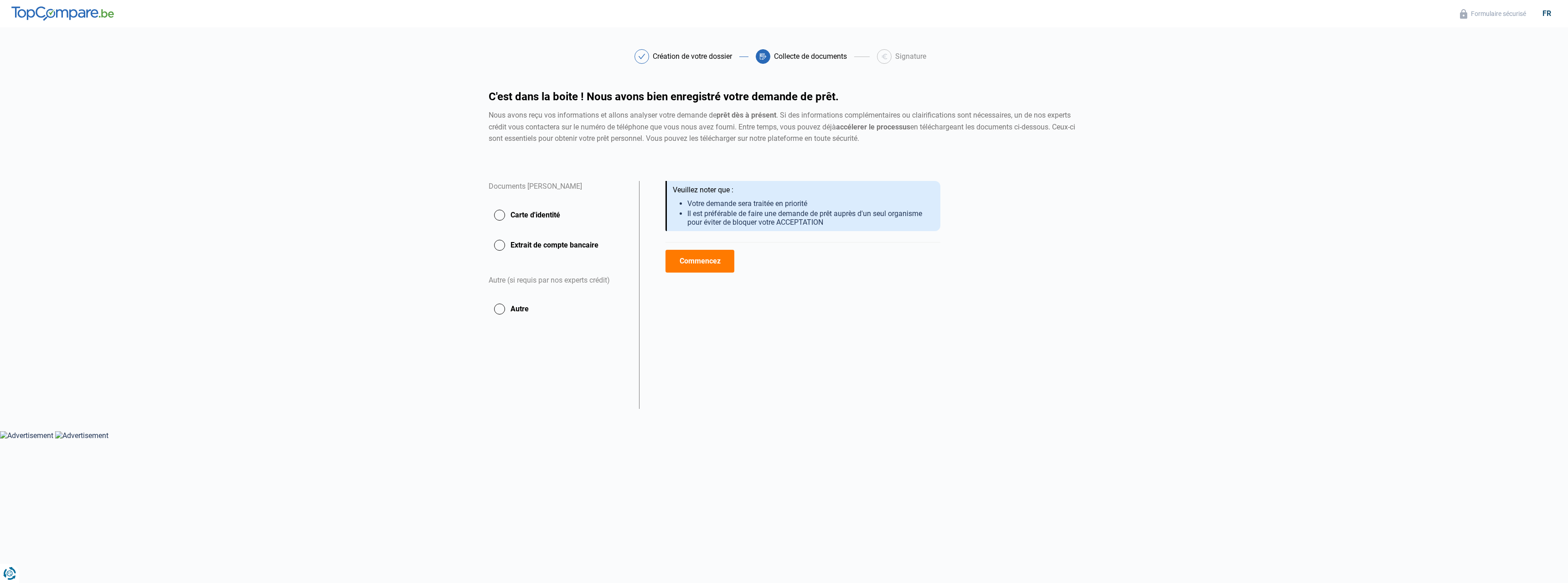
drag, startPoint x: 696, startPoint y: 255, endPoint x: 703, endPoint y: 263, distance: 10.6
click at [701, 262] on button "Commencez" at bounding box center [700, 261] width 69 height 23
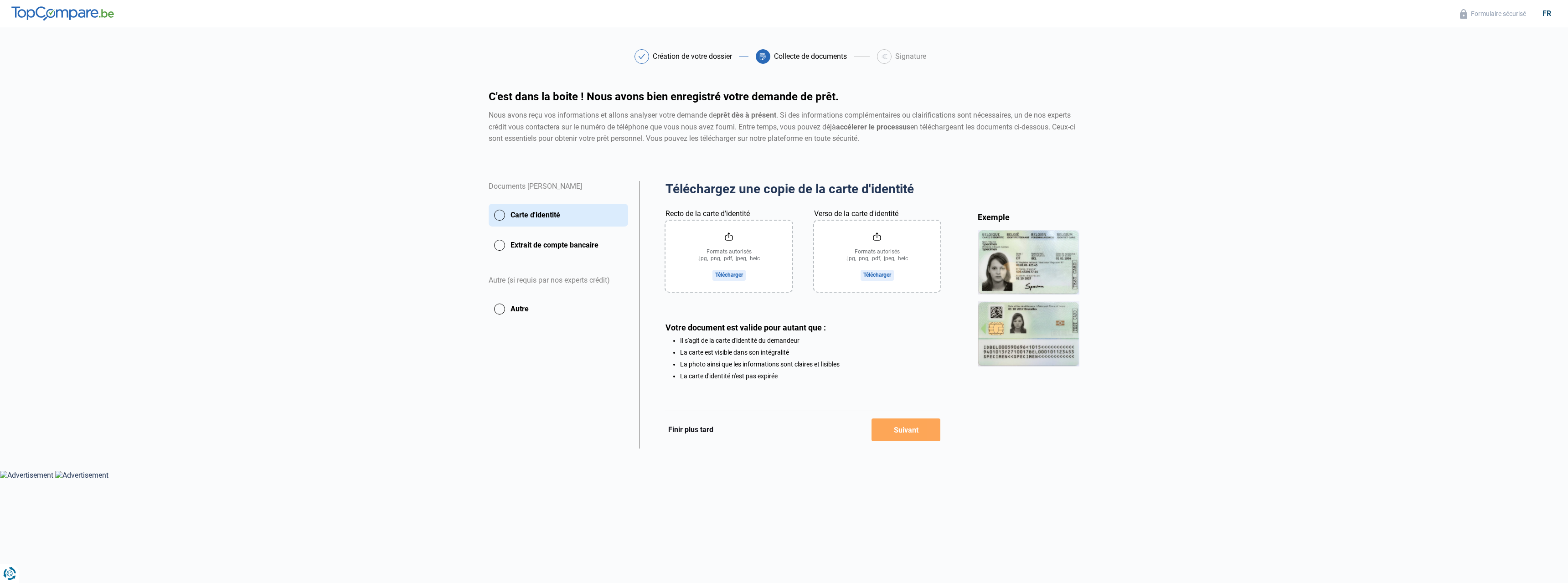
click at [738, 275] on input "Recto de la carte d'identité" at bounding box center [729, 256] width 126 height 71
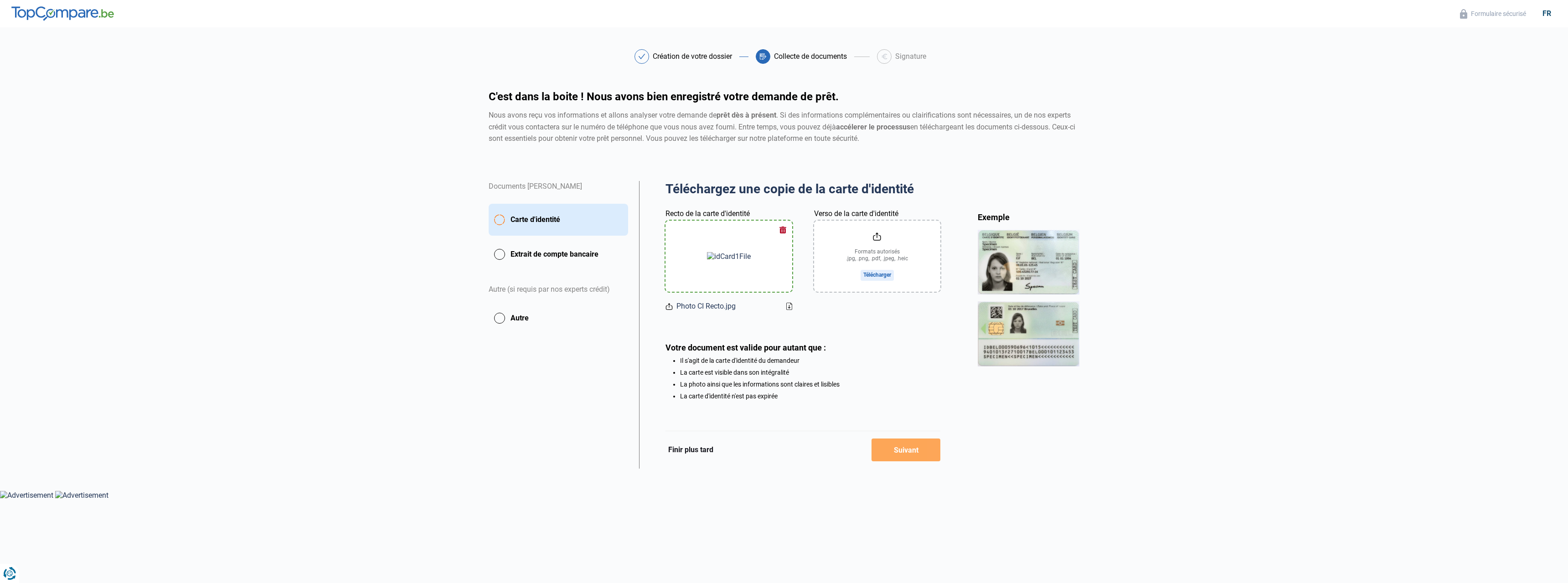
click at [868, 273] on input "Verso de la carte d'identité" at bounding box center [877, 256] width 126 height 71
click at [907, 456] on button "Suivant" at bounding box center [905, 450] width 69 height 23
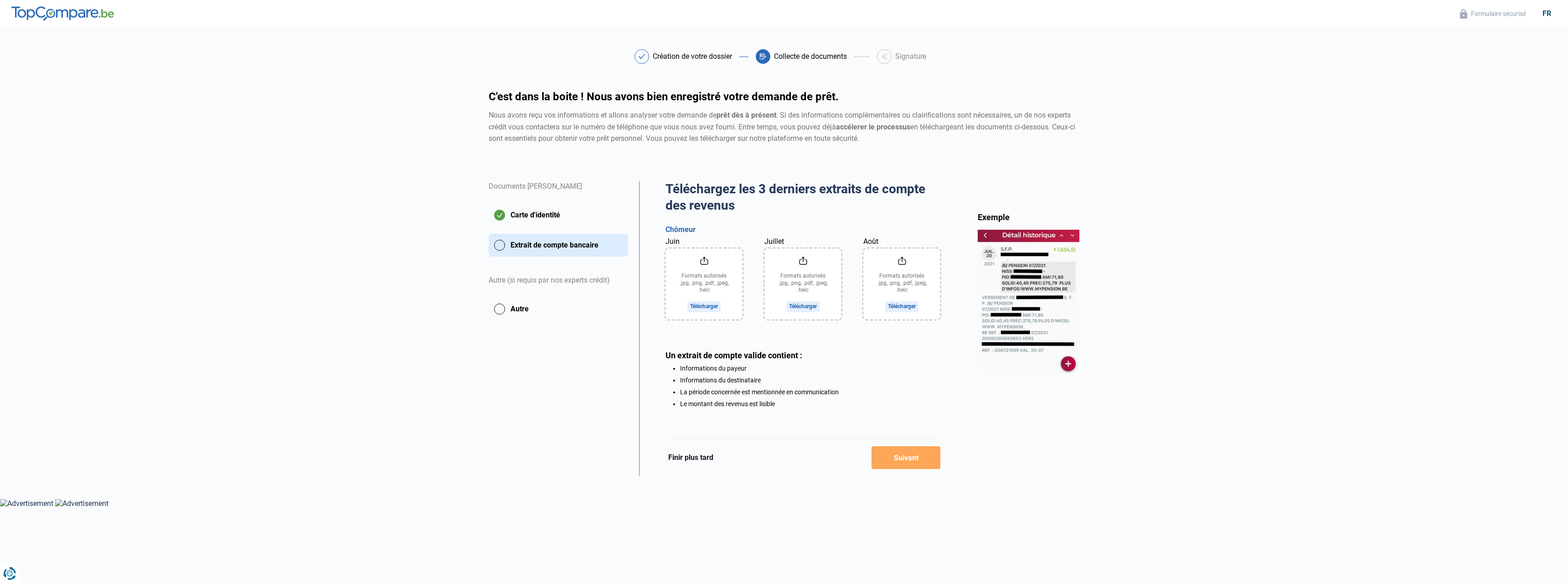
click at [704, 305] on input "Juin" at bounding box center [704, 283] width 77 height 71
click at [908, 309] on input "Août" at bounding box center [902, 283] width 77 height 71
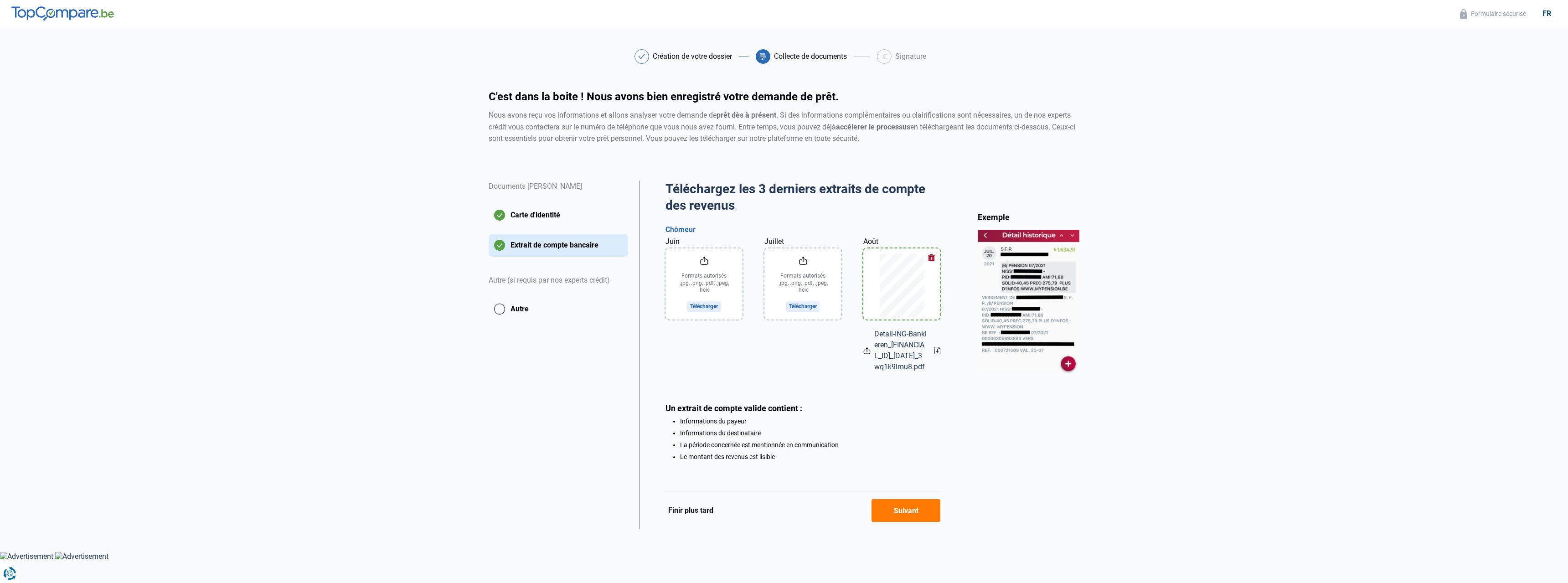
click at [807, 306] on input "Juillet" at bounding box center [803, 283] width 77 height 71
click at [707, 300] on input "Juin" at bounding box center [704, 283] width 77 height 71
click at [905, 519] on button "Suivant" at bounding box center [905, 511] width 69 height 23
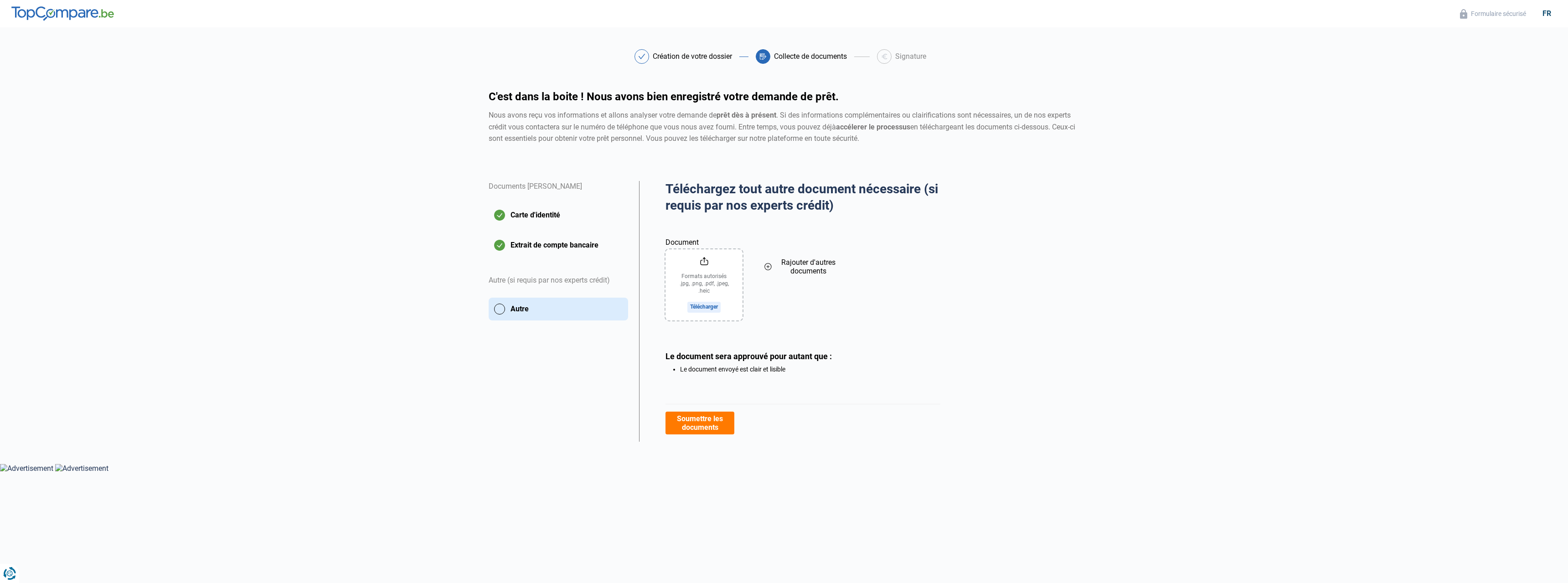
click at [700, 420] on button "Soumettre les documents" at bounding box center [700, 423] width 69 height 23
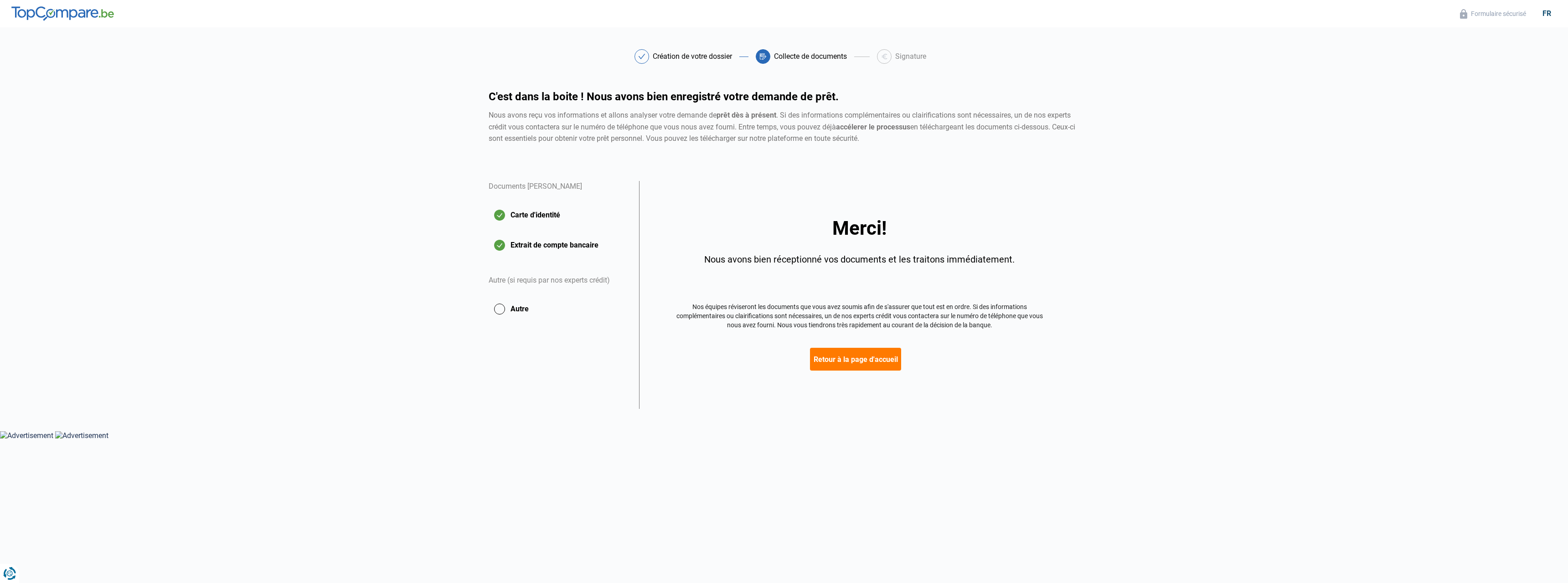
click at [851, 359] on button "Retour à la page d'accueil" at bounding box center [855, 359] width 91 height 23
